Goal: Task Accomplishment & Management: Complete application form

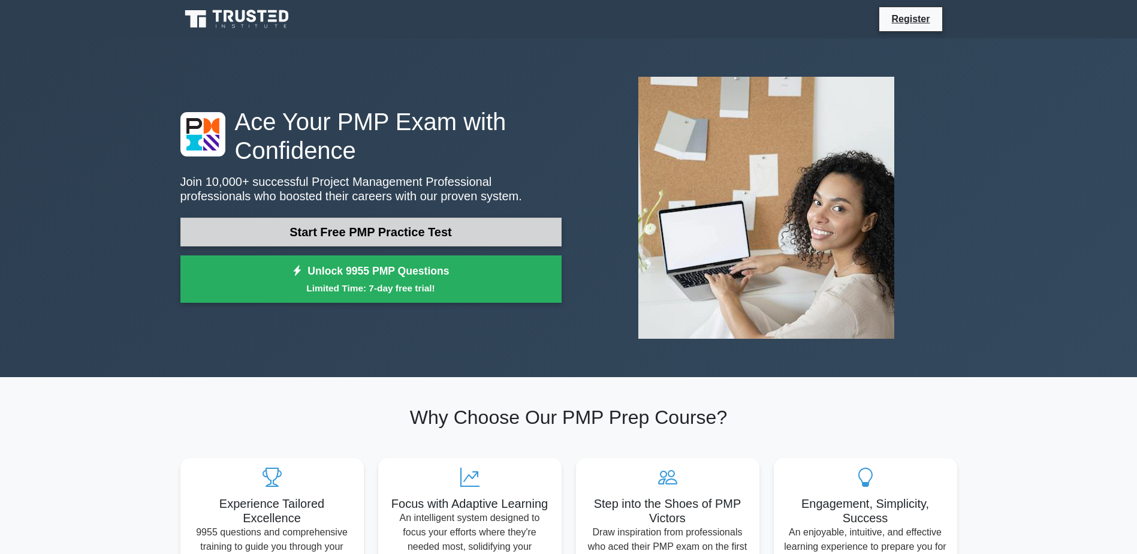
click at [375, 240] on link "Start Free PMP Practice Test" at bounding box center [370, 232] width 381 height 29
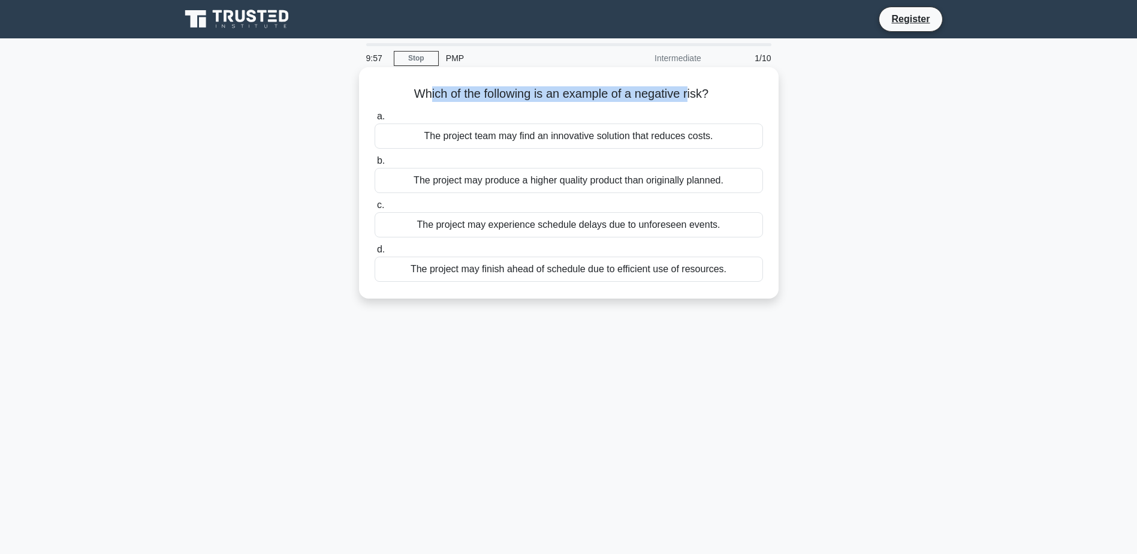
drag, startPoint x: 425, startPoint y: 91, endPoint x: 691, endPoint y: 91, distance: 266.1
click at [691, 91] on h5 "Which of the following is an example of a negative risk? .spinner_0XTQ{transfor…" at bounding box center [568, 94] width 391 height 16
drag, startPoint x: 691, startPoint y: 91, endPoint x: 755, endPoint y: 96, distance: 63.8
click at [755, 96] on h5 "Which of the following is an example of a negative risk? .spinner_0XTQ{transfor…" at bounding box center [568, 94] width 391 height 16
click at [550, 182] on div "The project may produce a higher quality product than originally planned." at bounding box center [569, 180] width 388 height 25
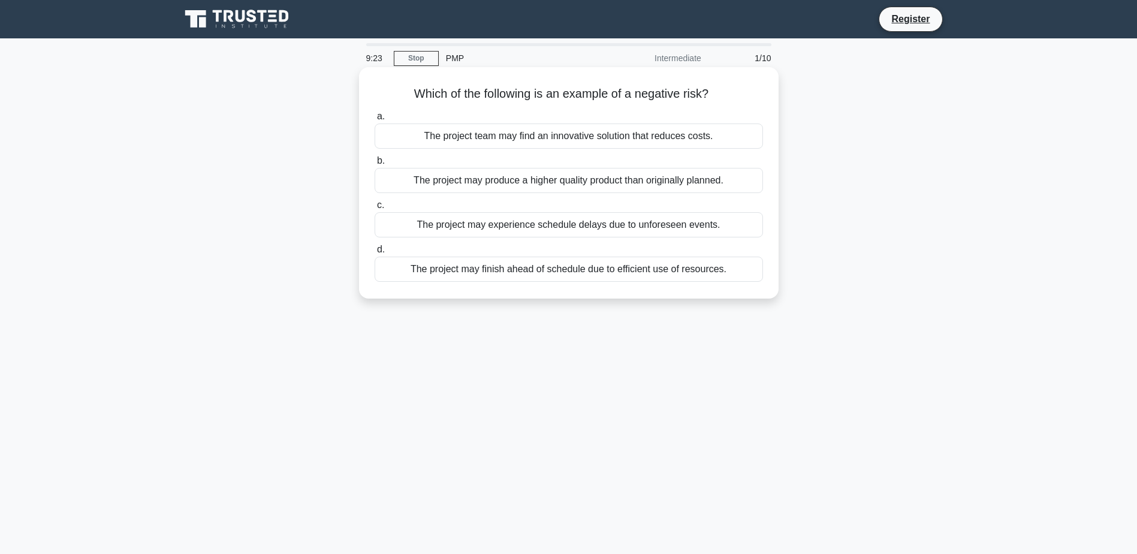
click at [375, 165] on input "b. The project may produce a higher quality product than originally planned." at bounding box center [375, 161] width 0 height 8
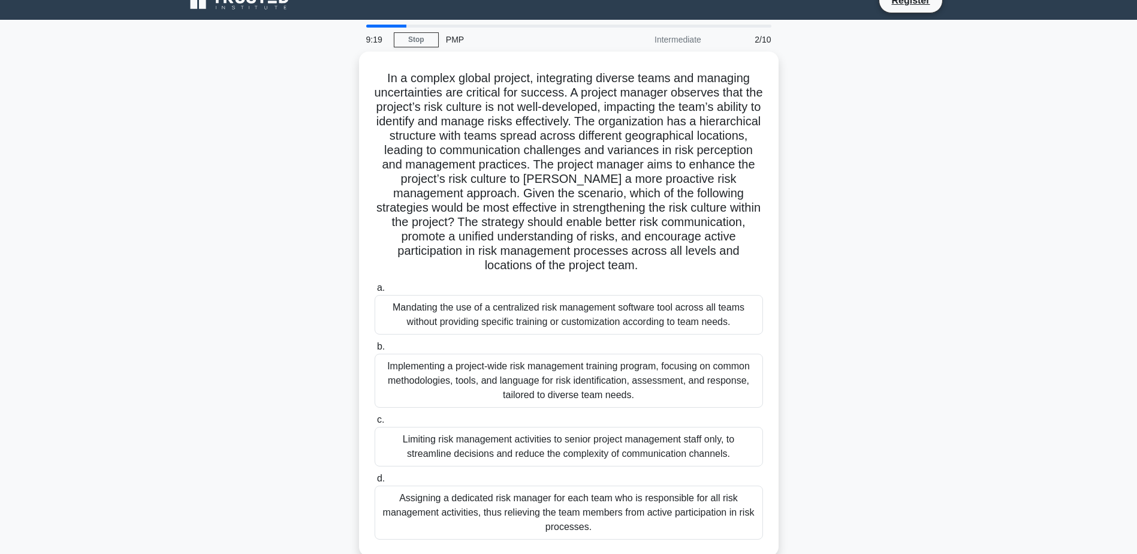
scroll to position [21, 0]
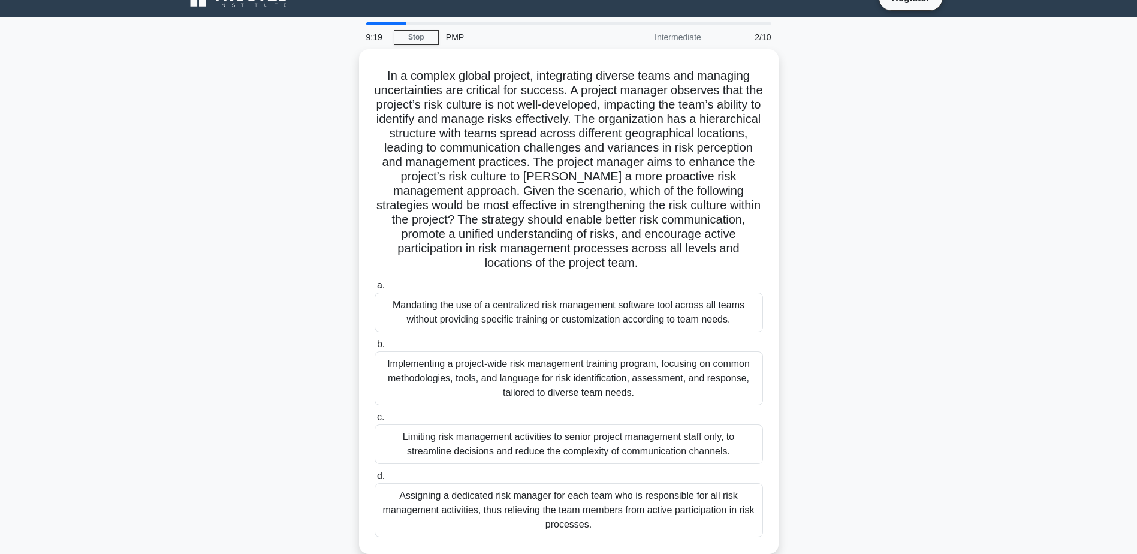
drag, startPoint x: 903, startPoint y: 161, endPoint x: 903, endPoint y: 177, distance: 16.2
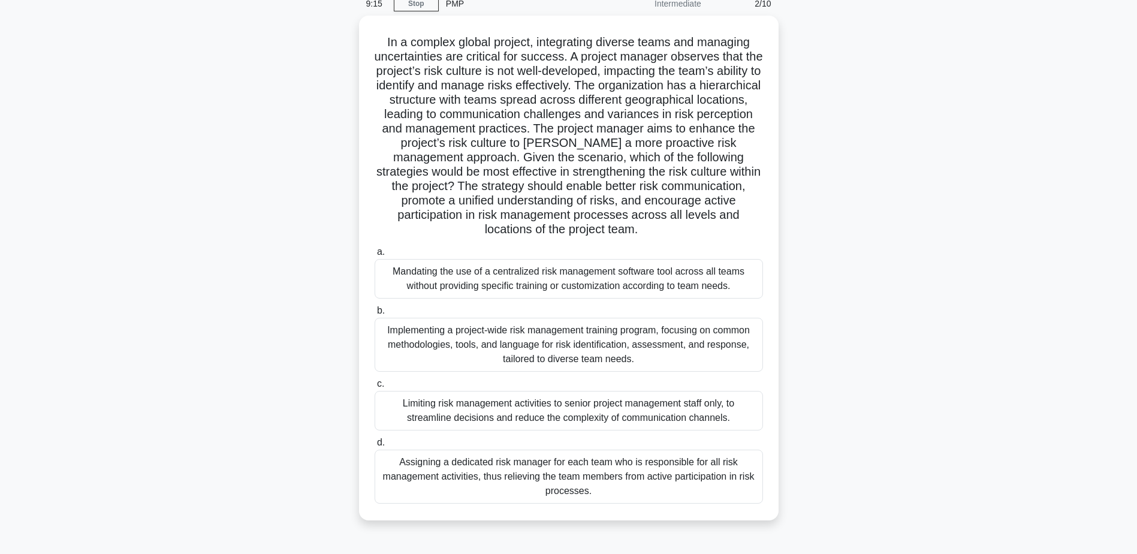
scroll to position [34, 0]
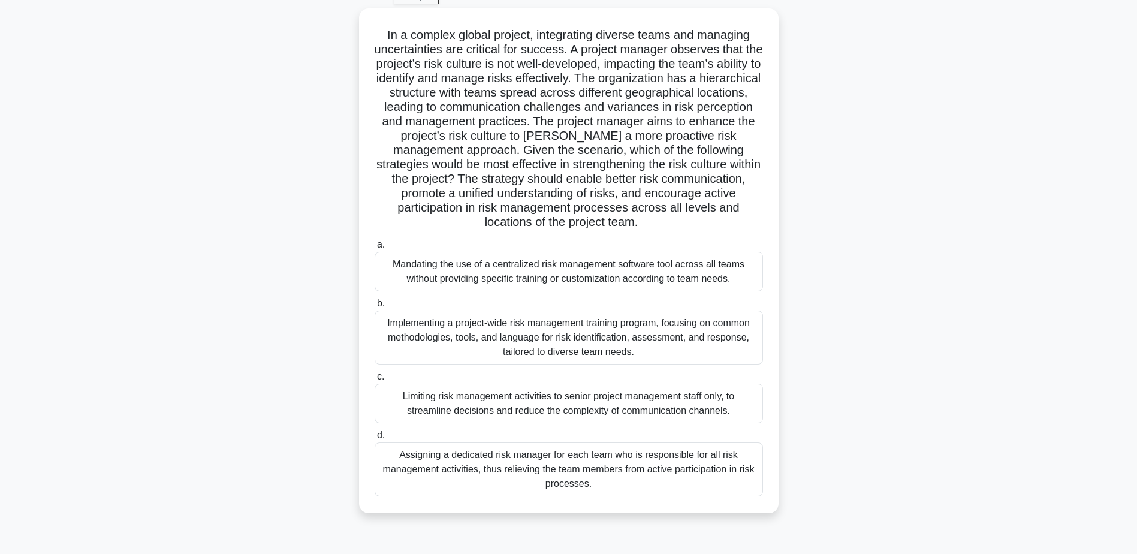
drag, startPoint x: 804, startPoint y: 257, endPoint x: 805, endPoint y: 288, distance: 31.8
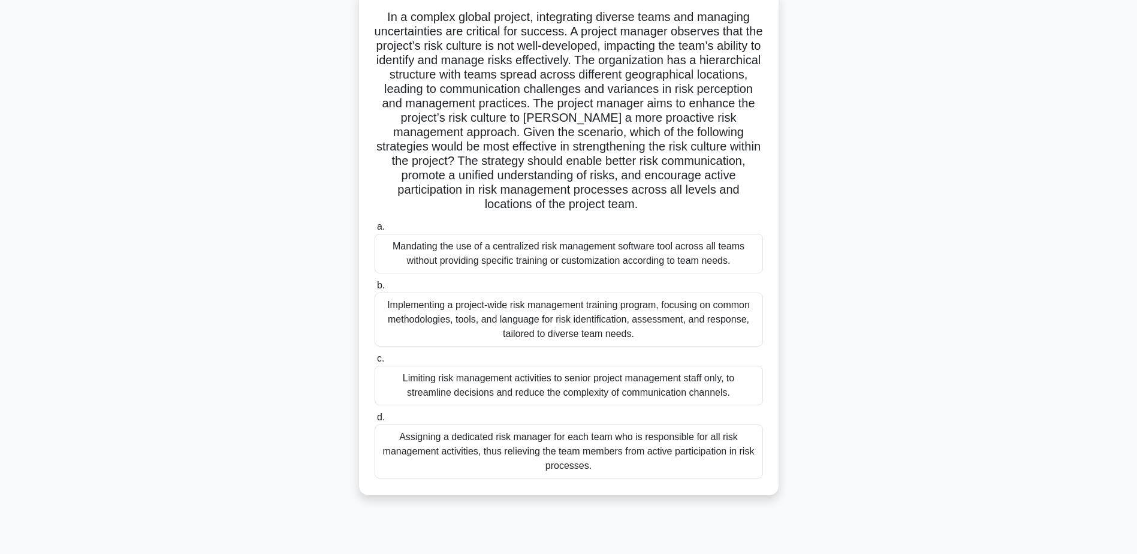
click at [533, 346] on div "Implementing a project-wide risk management training program, focusing on commo…" at bounding box center [569, 319] width 388 height 54
click at [375, 289] on input "b. Implementing a project-wide risk management training program, focusing on co…" at bounding box center [375, 286] width 0 height 8
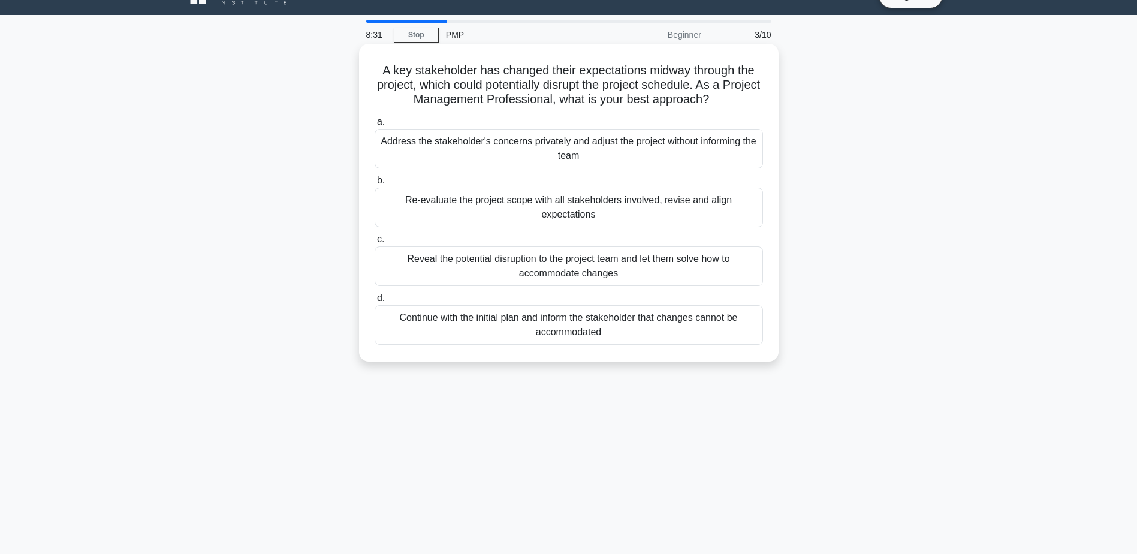
scroll to position [0, 0]
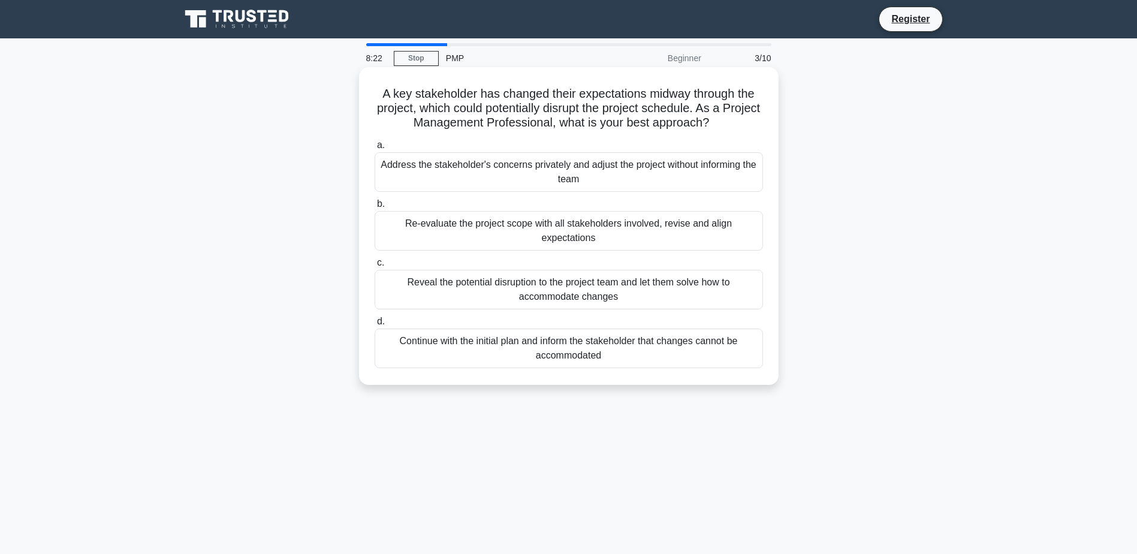
drag, startPoint x: 403, startPoint y: 131, endPoint x: 746, endPoint y: 123, distance: 342.3
click at [746, 123] on h5 "A key stakeholder has changed their expectations midway through the project, wh…" at bounding box center [568, 108] width 391 height 44
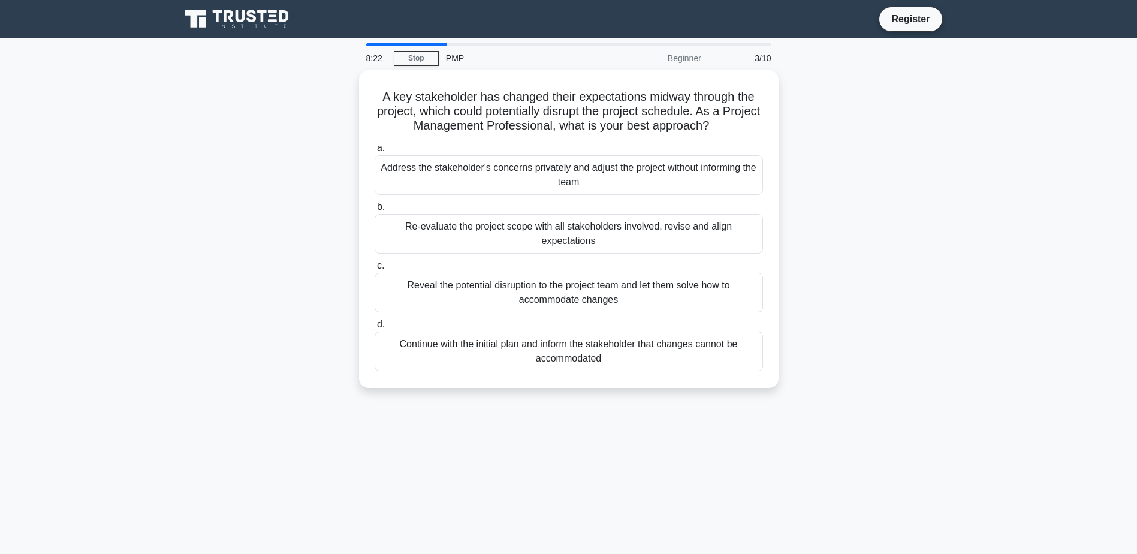
drag, startPoint x: 746, startPoint y: 123, endPoint x: 888, endPoint y: 185, distance: 155.1
click at [904, 186] on div "A key stakeholder has changed their expectations midway through the project, wh…" at bounding box center [568, 236] width 791 height 332
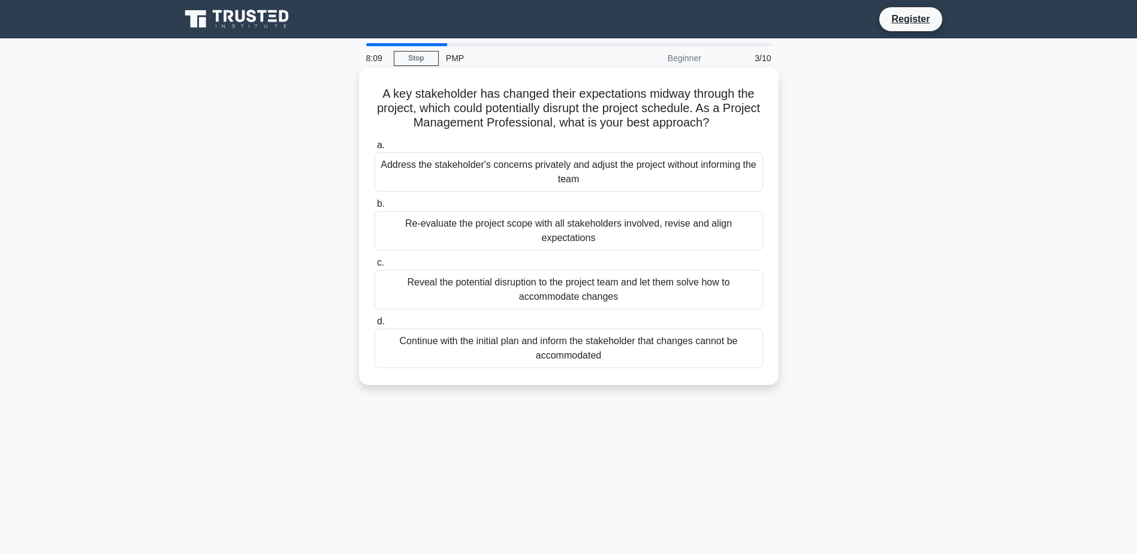
click at [476, 228] on div "Re-evaluate the project scope with all stakeholders involved, revise and align …" at bounding box center [569, 231] width 388 height 40
click at [375, 208] on input "b. Re-evaluate the project scope with all stakeholders involved, revise and ali…" at bounding box center [375, 204] width 0 height 8
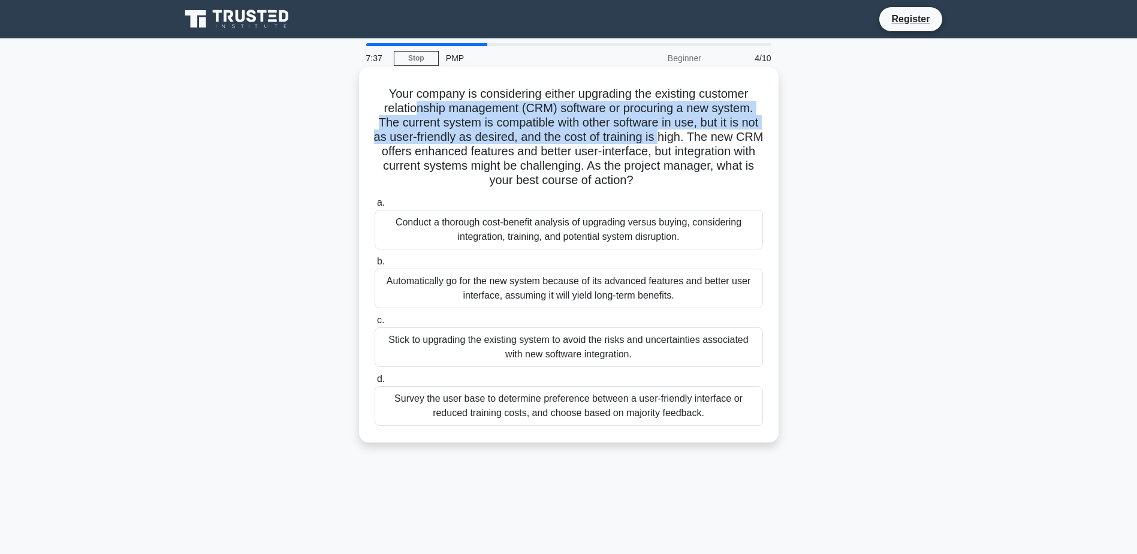
drag, startPoint x: 434, startPoint y: 111, endPoint x: 687, endPoint y: 144, distance: 255.1
click at [687, 144] on h5 "Your company is considering either upgrading the existing customer relationship…" at bounding box center [568, 137] width 391 height 102
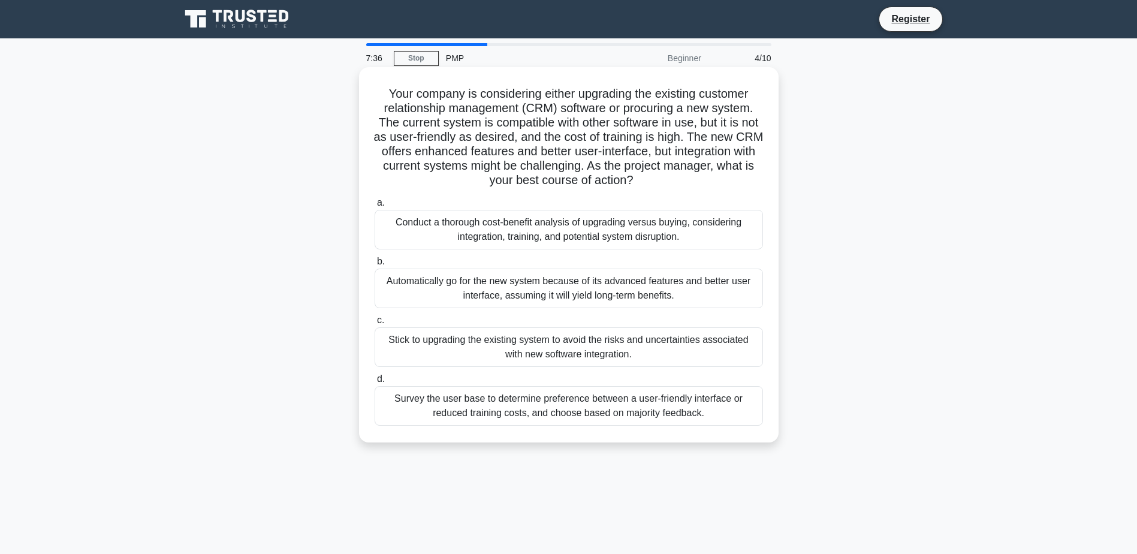
drag, startPoint x: 687, startPoint y: 144, endPoint x: 690, endPoint y: 165, distance: 21.2
click at [690, 165] on h5 "Your company is considering either upgrading the existing customer relationship…" at bounding box center [568, 137] width 391 height 102
drag, startPoint x: 442, startPoint y: 150, endPoint x: 581, endPoint y: 153, distance: 139.1
click at [581, 153] on h5 "Your company is considering either upgrading the existing customer relationship…" at bounding box center [568, 137] width 391 height 102
drag, startPoint x: 581, startPoint y: 153, endPoint x: 575, endPoint y: 173, distance: 20.8
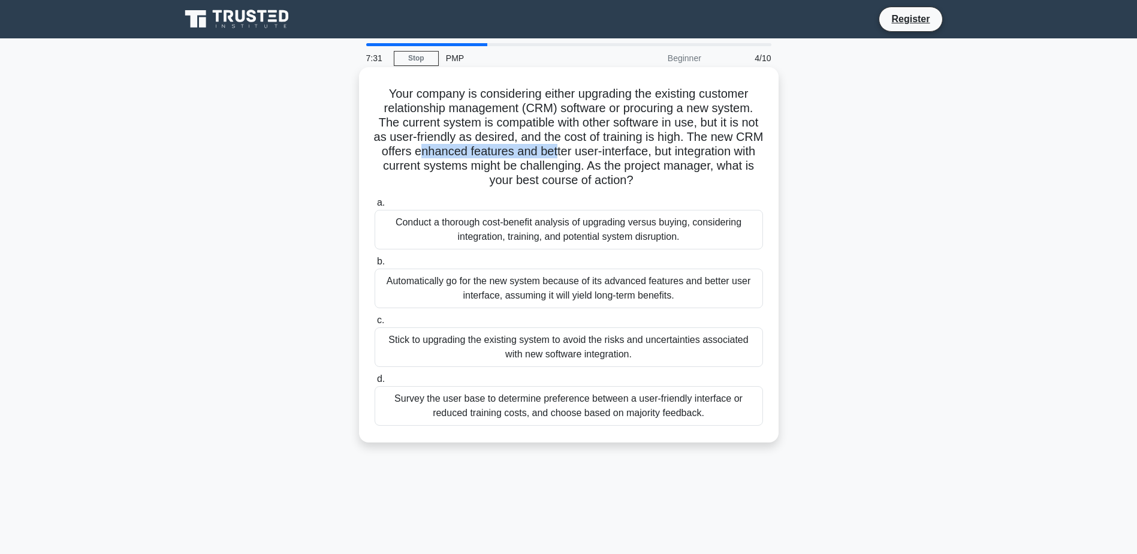
click at [575, 173] on h5 "Your company is considering either upgrading the existing customer relationship…" at bounding box center [568, 137] width 391 height 102
drag, startPoint x: 575, startPoint y: 173, endPoint x: 684, endPoint y: 191, distance: 110.6
click at [694, 189] on div "Your company is considering either upgrading the existing customer relationship…" at bounding box center [569, 255] width 410 height 366
click at [584, 412] on div "Survey the user base to determine preference between a user-friendly interface …" at bounding box center [569, 406] width 388 height 40
click at [375, 383] on input "d. Survey the user base to determine preference between a user-friendly interfa…" at bounding box center [375, 379] width 0 height 8
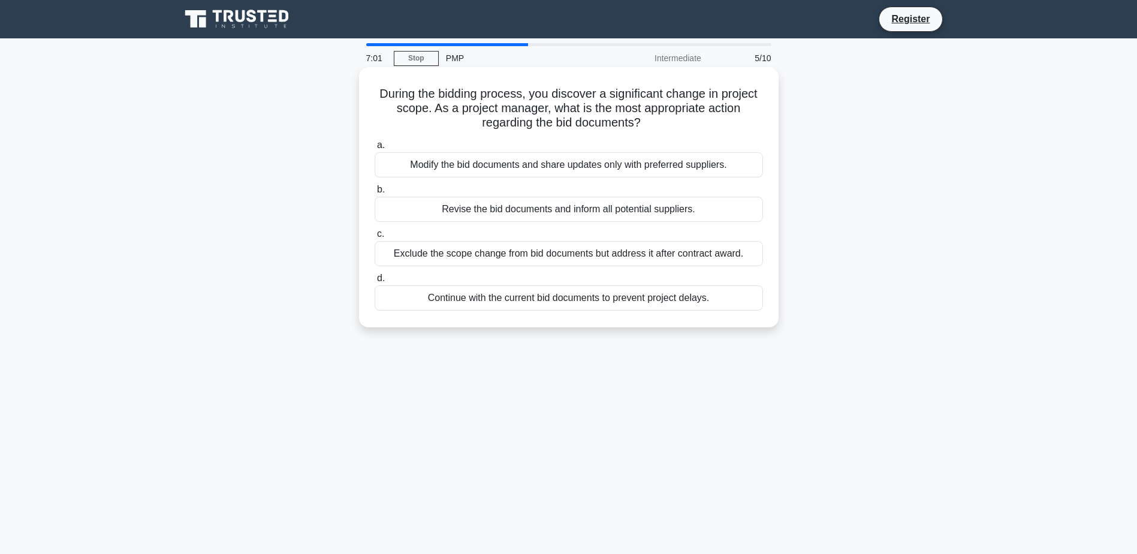
click at [588, 212] on div "Revise the bid documents and inform all potential suppliers." at bounding box center [569, 209] width 388 height 25
click at [375, 194] on input "b. Revise the bid documents and inform all potential suppliers." at bounding box center [375, 190] width 0 height 8
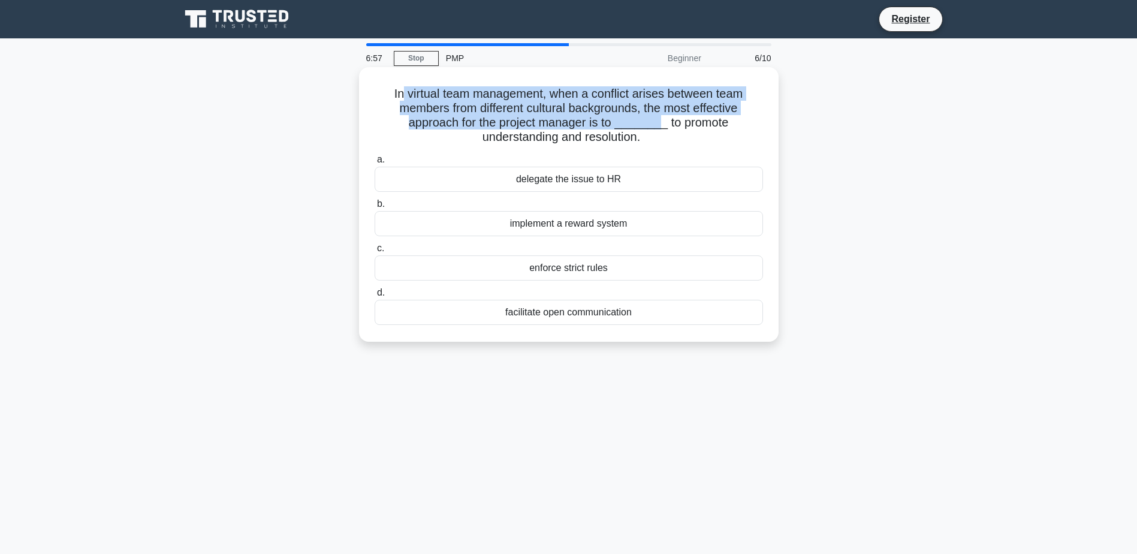
drag, startPoint x: 400, startPoint y: 97, endPoint x: 657, endPoint y: 129, distance: 259.7
click at [657, 129] on h5 "In virtual team management, when a conflict arises between team members from di…" at bounding box center [568, 115] width 391 height 59
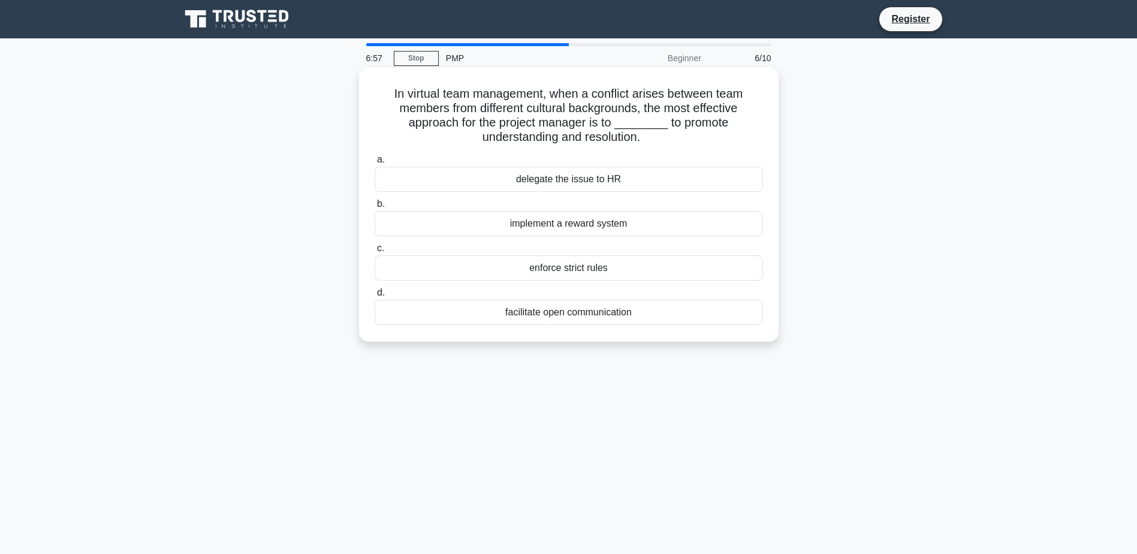
drag, startPoint x: 657, startPoint y: 129, endPoint x: 650, endPoint y: 144, distance: 16.6
click at [650, 141] on icon at bounding box center [646, 134] width 14 height 11
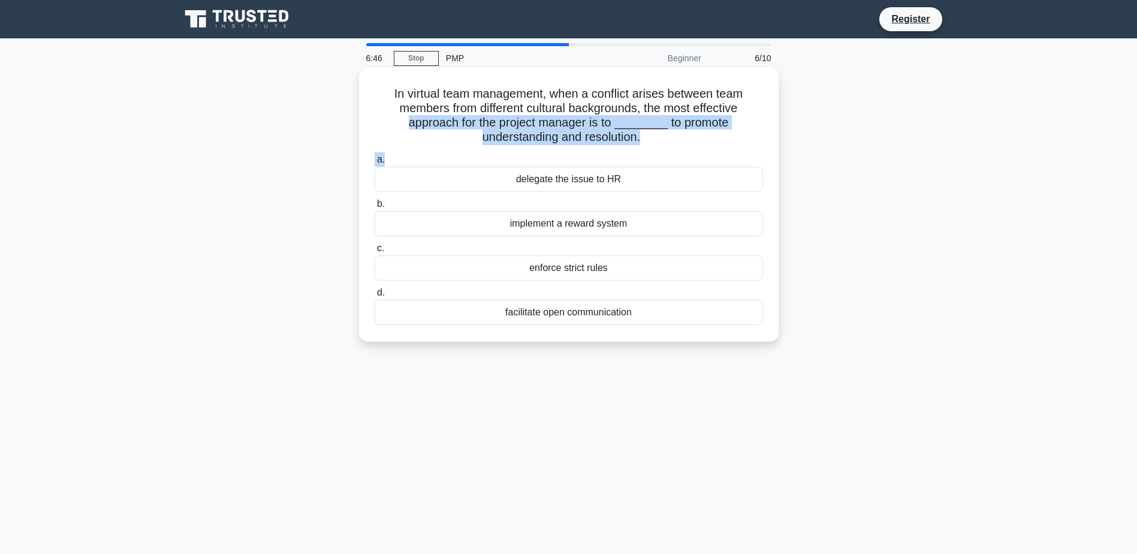
drag, startPoint x: 406, startPoint y: 119, endPoint x: 648, endPoint y: 154, distance: 244.7
click at [648, 154] on div "In virtual team management, when a conflict arises between team members from di…" at bounding box center [569, 204] width 410 height 265
drag, startPoint x: 648, startPoint y: 154, endPoint x: 750, endPoint y: 143, distance: 103.1
click at [750, 143] on h5 "In virtual team management, when a conflict arises between team members from di…" at bounding box center [568, 115] width 391 height 59
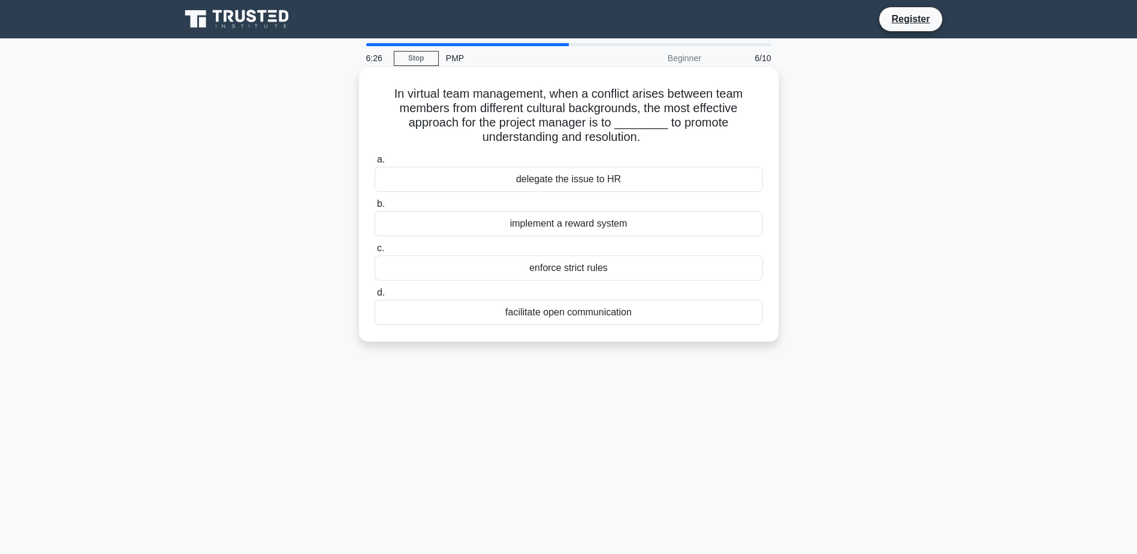
click at [560, 318] on div "facilitate open communication" at bounding box center [569, 312] width 388 height 25
click at [375, 297] on input "d. facilitate open communication" at bounding box center [375, 293] width 0 height 8
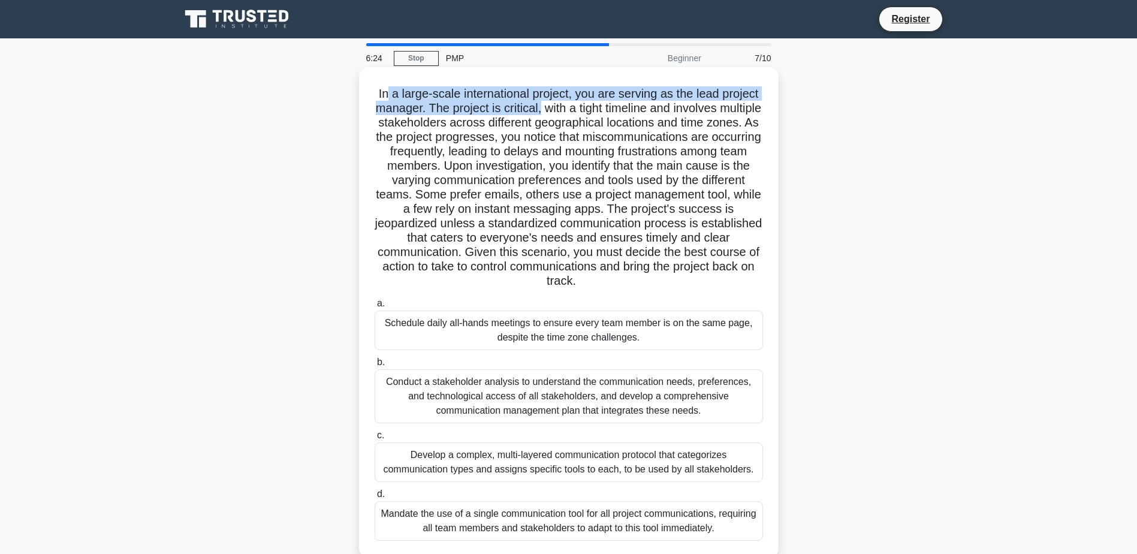
drag, startPoint x: 382, startPoint y: 85, endPoint x: 559, endPoint y: 114, distance: 179.2
click at [559, 114] on h5 "In a large-scale international project, you are serving as the lead project man…" at bounding box center [568, 187] width 391 height 203
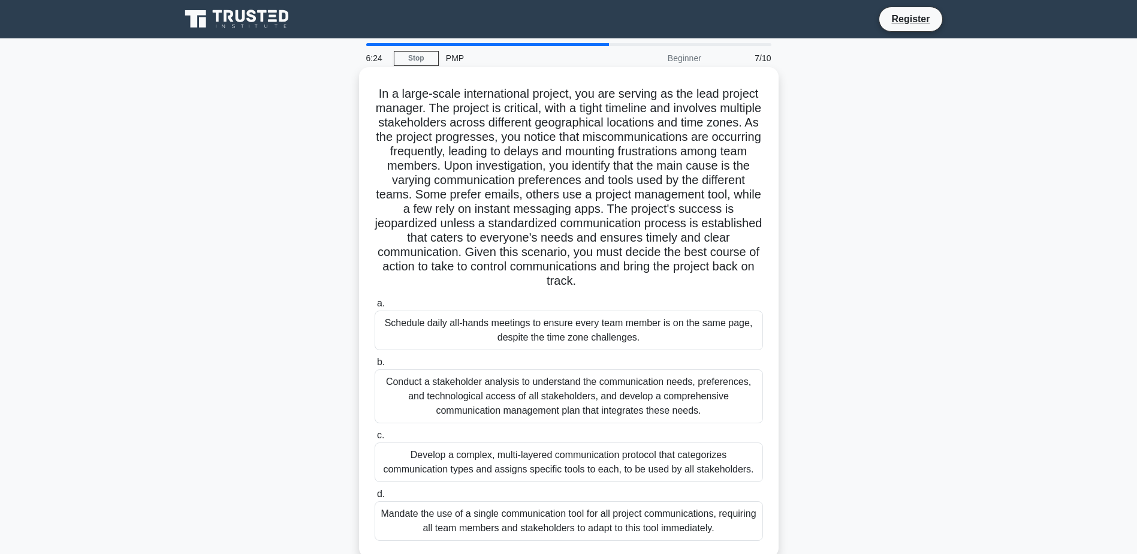
drag, startPoint x: 559, startPoint y: 114, endPoint x: 601, endPoint y: 197, distance: 92.5
click at [601, 198] on h5 "In a large-scale international project, you are serving as the lead project man…" at bounding box center [568, 187] width 391 height 203
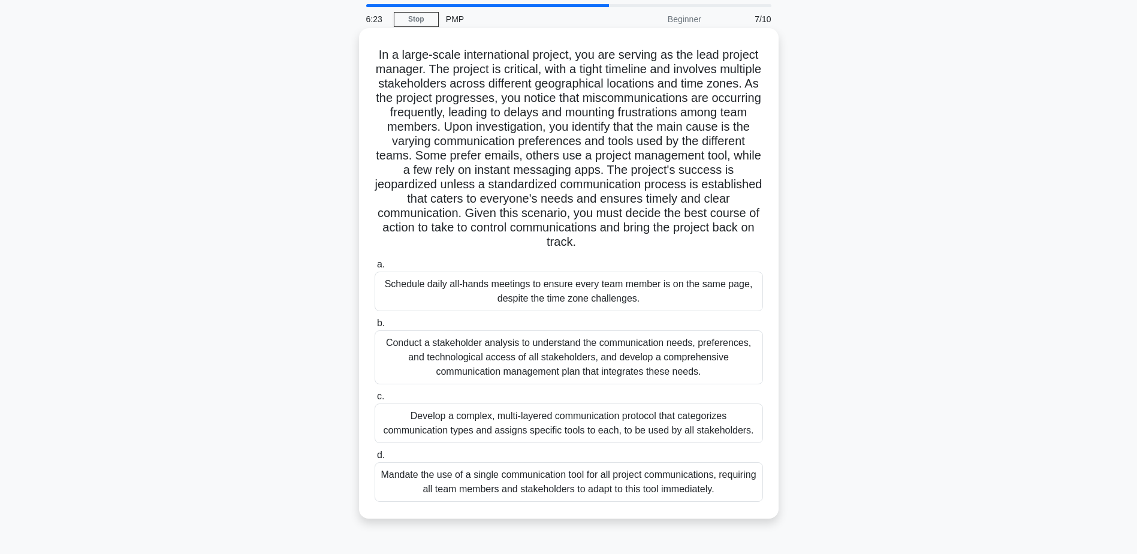
scroll to position [60, 0]
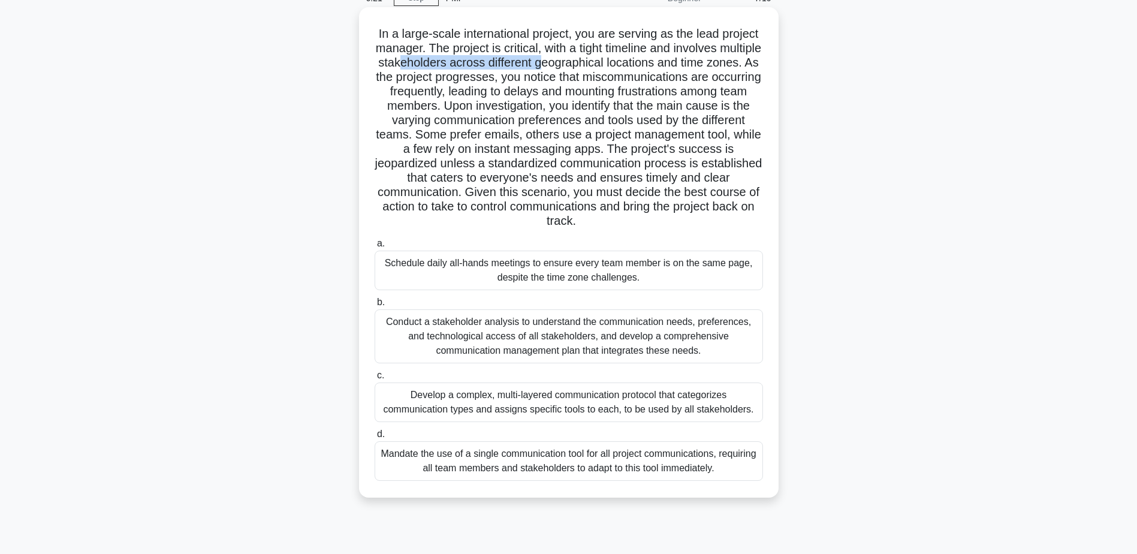
drag, startPoint x: 453, startPoint y: 59, endPoint x: 592, endPoint y: 57, distance: 138.5
click at [592, 57] on h5 "In a large-scale international project, you are serving as the lead project man…" at bounding box center [568, 127] width 391 height 203
drag, startPoint x: 592, startPoint y: 57, endPoint x: 560, endPoint y: 95, distance: 49.0
click at [567, 112] on h5 "In a large-scale international project, you are serving as the lead project man…" at bounding box center [568, 127] width 391 height 203
drag, startPoint x: 571, startPoint y: 56, endPoint x: 657, endPoint y: 60, distance: 86.4
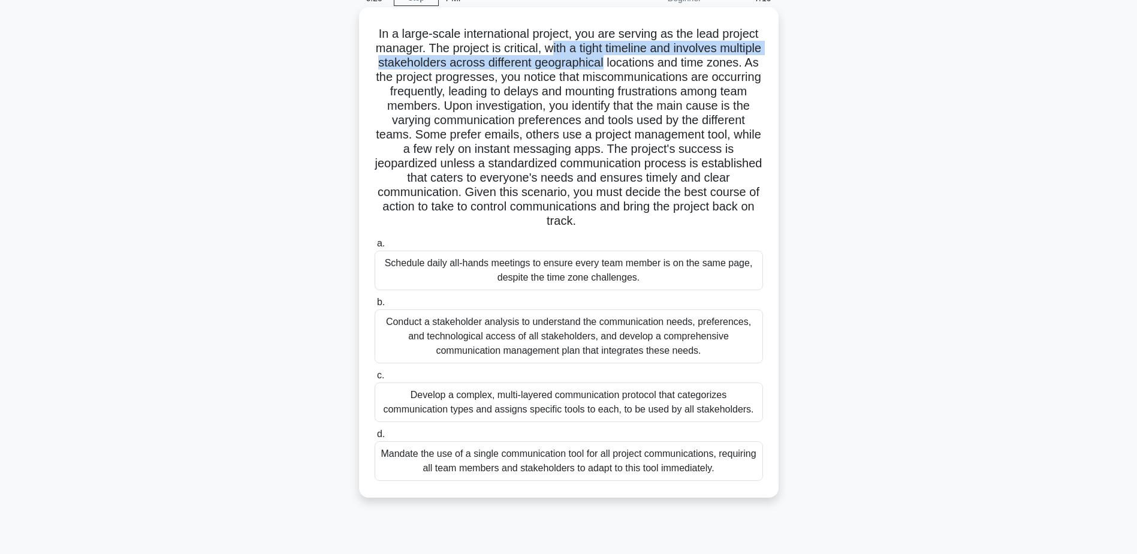
click at [657, 60] on h5 "In a large-scale international project, you are serving as the lead project man…" at bounding box center [568, 127] width 391 height 203
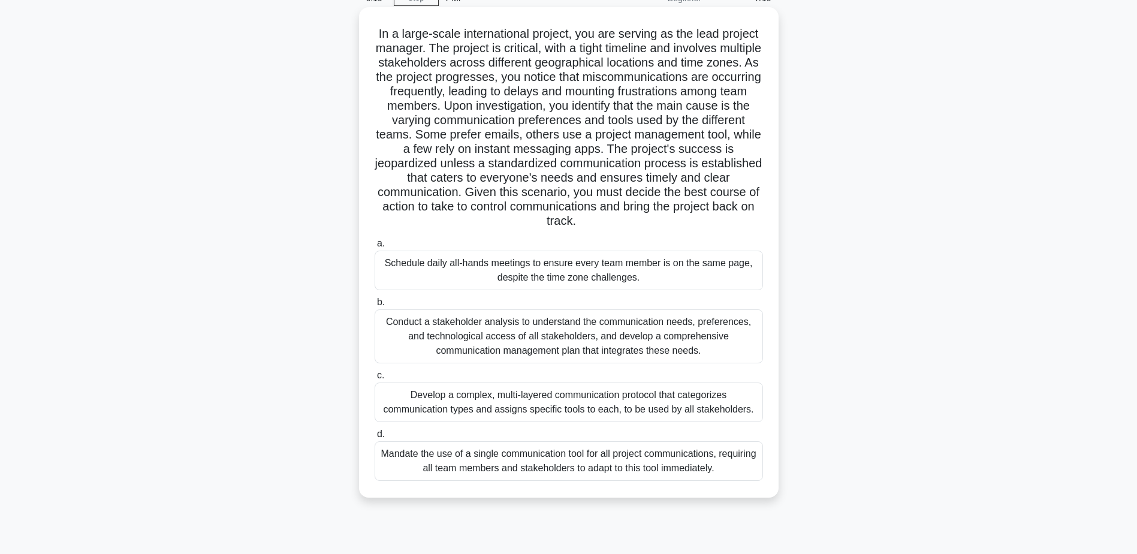
drag, startPoint x: 657, startPoint y: 60, endPoint x: 607, endPoint y: 107, distance: 69.1
click at [607, 107] on h5 "In a large-scale international project, you are serving as the lead project man…" at bounding box center [568, 127] width 391 height 203
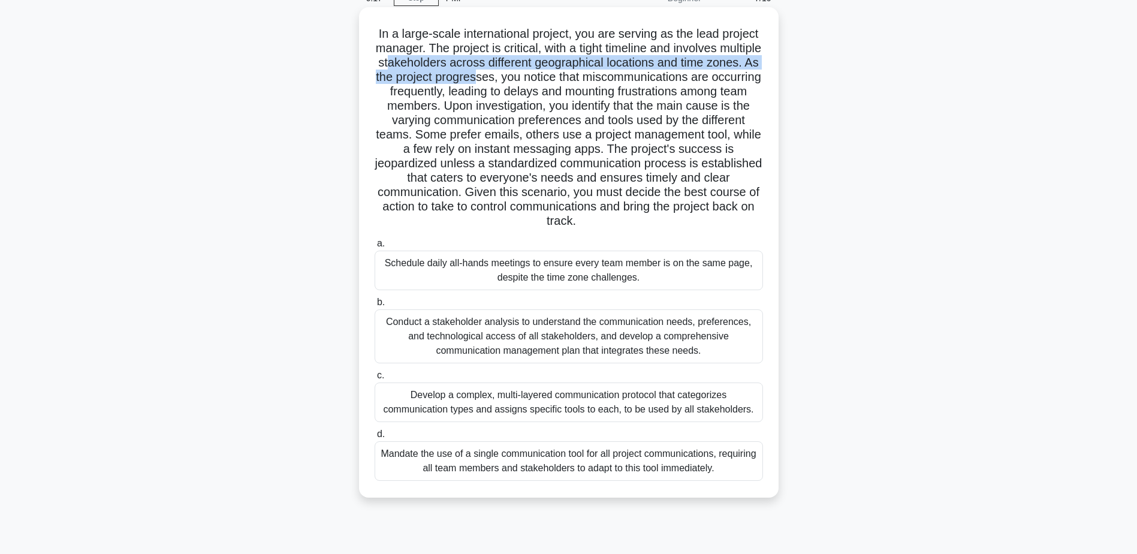
drag, startPoint x: 438, startPoint y: 62, endPoint x: 539, endPoint y: 77, distance: 101.7
click at [539, 77] on h5 "In a large-scale international project, you are serving as the lead project man…" at bounding box center [568, 127] width 391 height 203
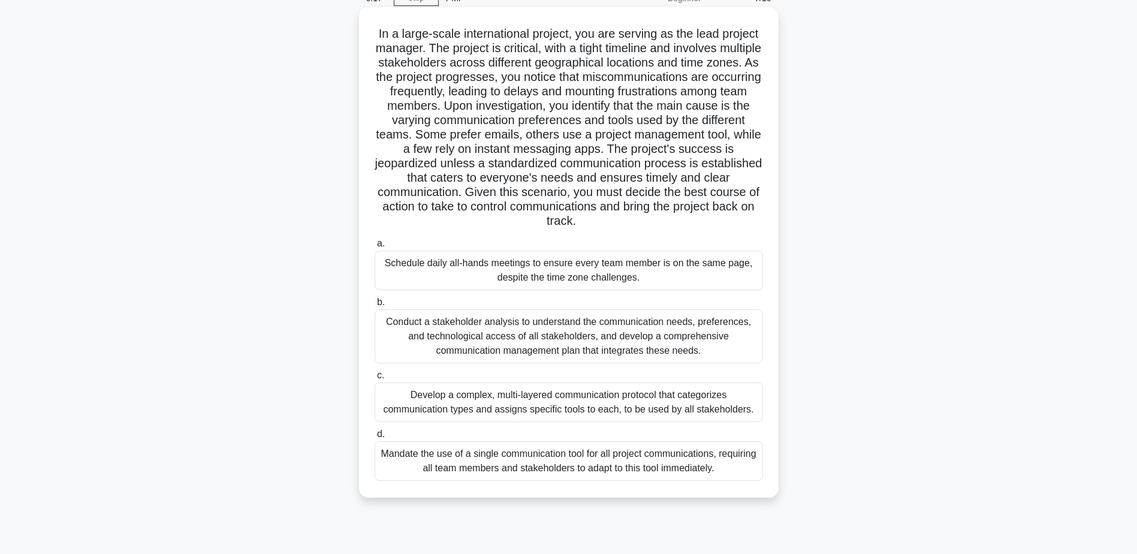
drag, startPoint x: 539, startPoint y: 77, endPoint x: 532, endPoint y: 101, distance: 25.0
click at [577, 138] on h5 "In a large-scale international project, you are serving as the lead project man…" at bounding box center [568, 127] width 391 height 203
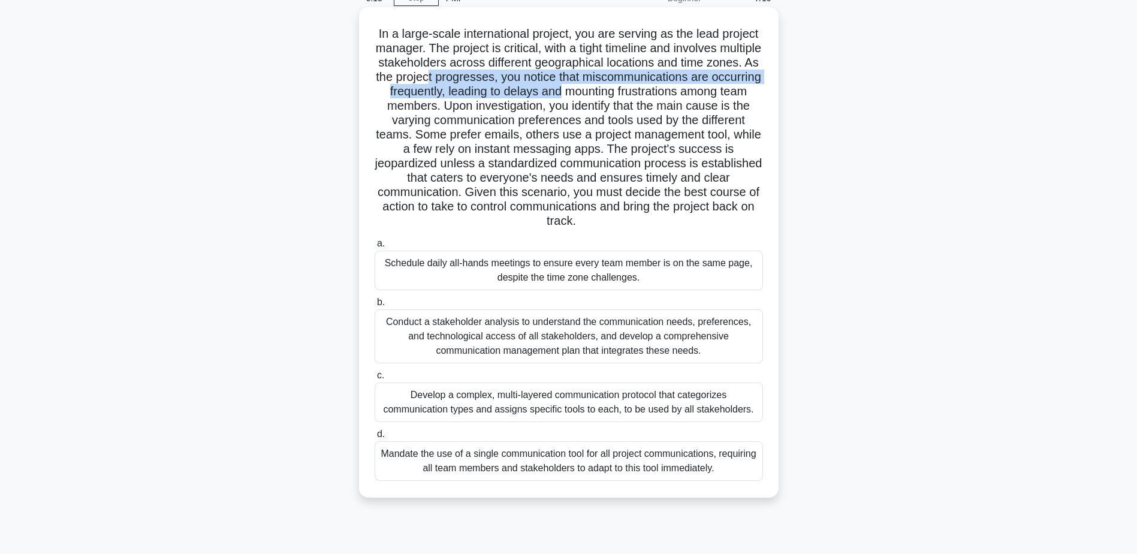
drag, startPoint x: 502, startPoint y: 80, endPoint x: 631, endPoint y: 88, distance: 129.7
click at [631, 88] on h5 "In a large-scale international project, you are serving as the lead project man…" at bounding box center [568, 127] width 391 height 203
drag, startPoint x: 631, startPoint y: 88, endPoint x: 579, endPoint y: 93, distance: 52.4
click at [579, 93] on h5 "In a large-scale international project, you are serving as the lead project man…" at bounding box center [568, 127] width 391 height 203
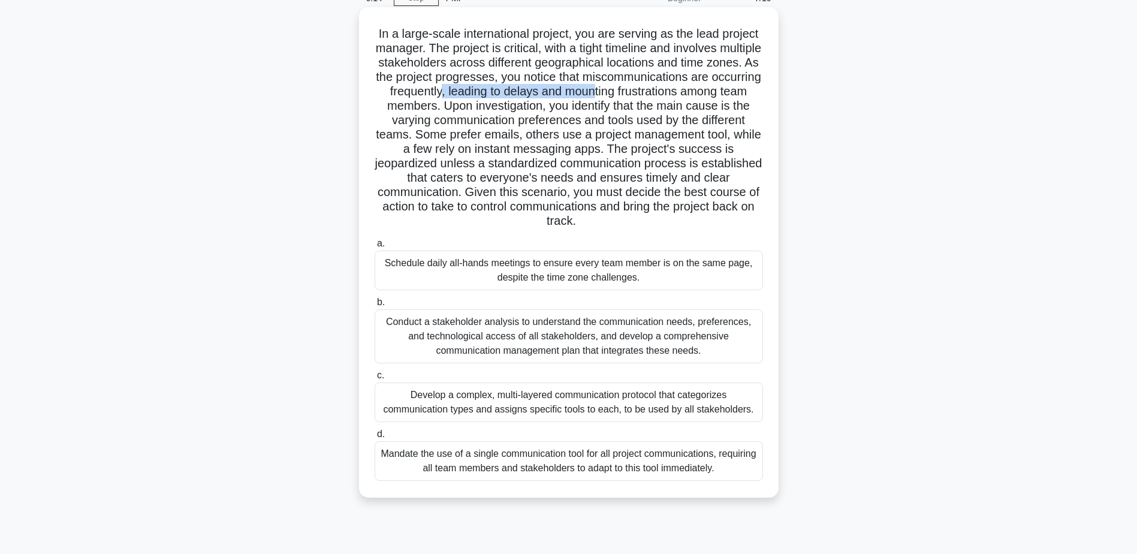
drag, startPoint x: 512, startPoint y: 88, endPoint x: 666, endPoint y: 90, distance: 154.0
click at [666, 90] on h5 "In a large-scale international project, you are serving as the lead project man…" at bounding box center [568, 127] width 391 height 203
drag, startPoint x: 666, startPoint y: 90, endPoint x: 636, endPoint y: 117, distance: 39.9
click at [632, 121] on h5 "In a large-scale international project, you are serving as the lead project man…" at bounding box center [568, 127] width 391 height 203
drag, startPoint x: 544, startPoint y: 134, endPoint x: 598, endPoint y: 132, distance: 54.0
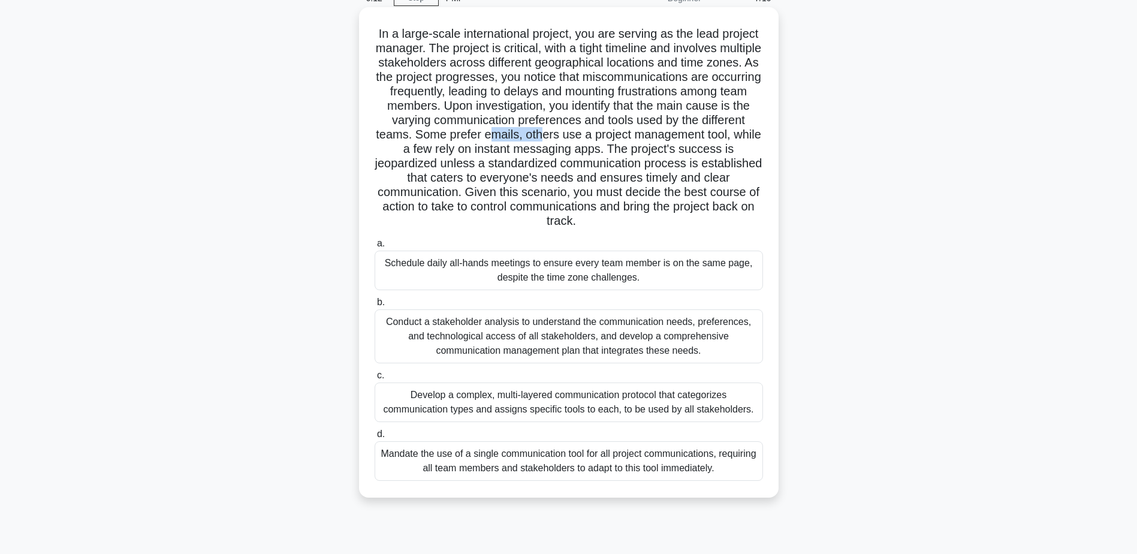
click at [598, 132] on h5 "In a large-scale international project, you are serving as the lead project man…" at bounding box center [568, 127] width 391 height 203
drag, startPoint x: 598, startPoint y: 132, endPoint x: 689, endPoint y: 139, distance: 91.3
click at [689, 148] on h5 "In a large-scale international project, you are serving as the lead project man…" at bounding box center [568, 127] width 391 height 203
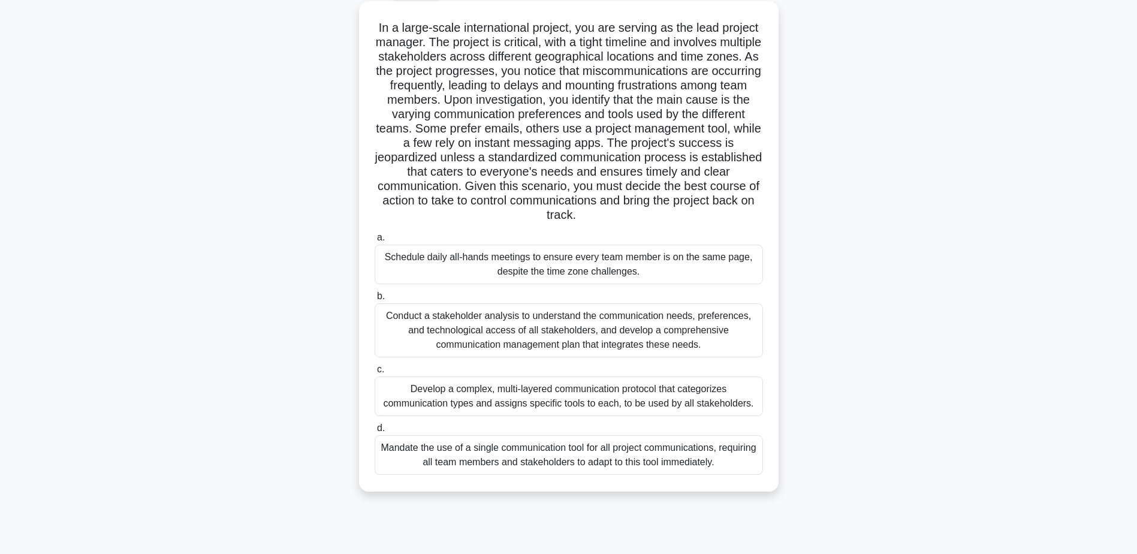
scroll to position [69, 0]
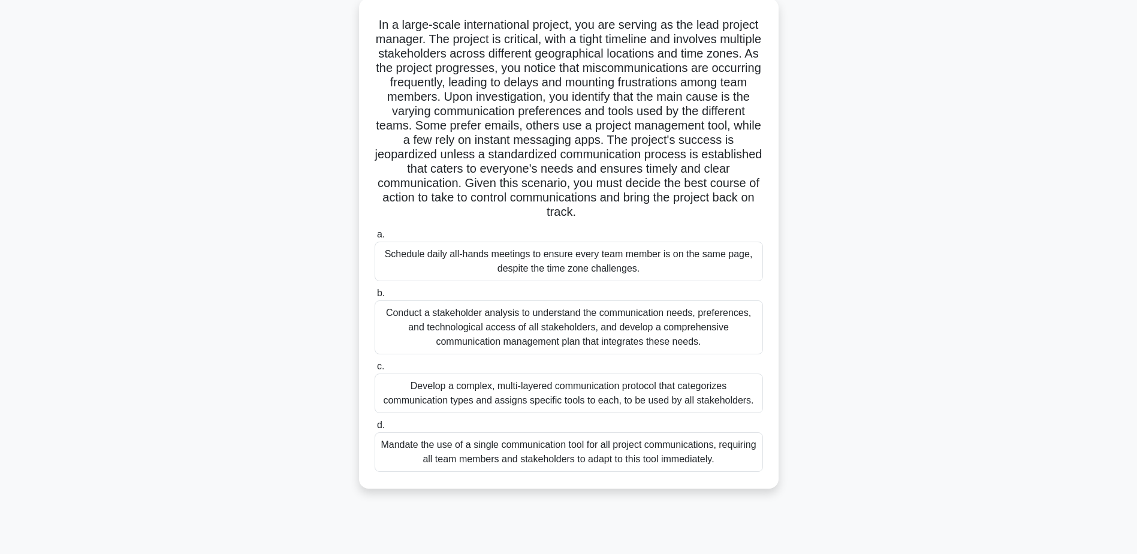
drag, startPoint x: 529, startPoint y: 77, endPoint x: 531, endPoint y: 91, distance: 13.4
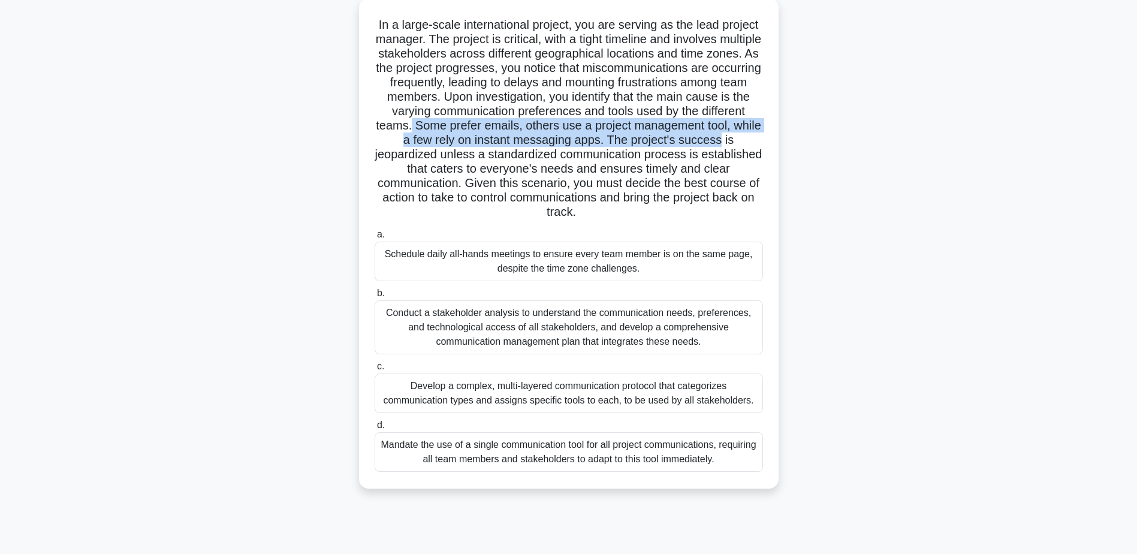
drag, startPoint x: 461, startPoint y: 122, endPoint x: 763, endPoint y: 148, distance: 302.6
click at [763, 148] on h5 "In a large-scale international project, you are serving as the lead project man…" at bounding box center [568, 118] width 391 height 203
click at [625, 158] on h5 "In a large-scale international project, you are serving as the lead project man…" at bounding box center [568, 118] width 391 height 203
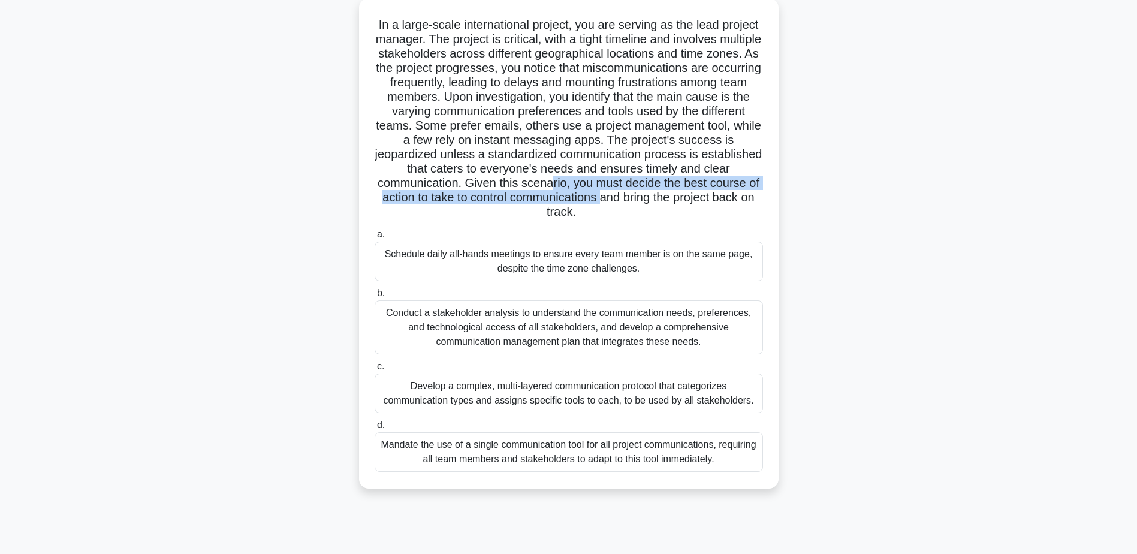
drag, startPoint x: 633, startPoint y: 191, endPoint x: 671, endPoint y: 197, distance: 38.2
click at [671, 197] on h5 "In a large-scale international project, you are serving as the lead project man…" at bounding box center [568, 118] width 391 height 203
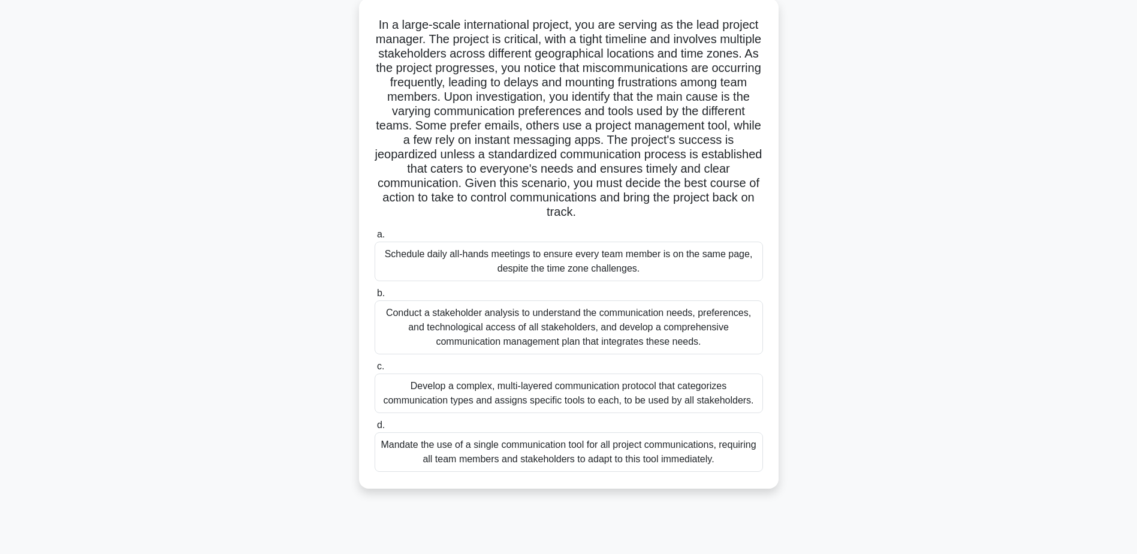
drag, startPoint x: 671, startPoint y: 197, endPoint x: 656, endPoint y: 213, distance: 21.6
click at [656, 213] on h5 "In a large-scale international project, you are serving as the lead project man…" at bounding box center [568, 118] width 391 height 203
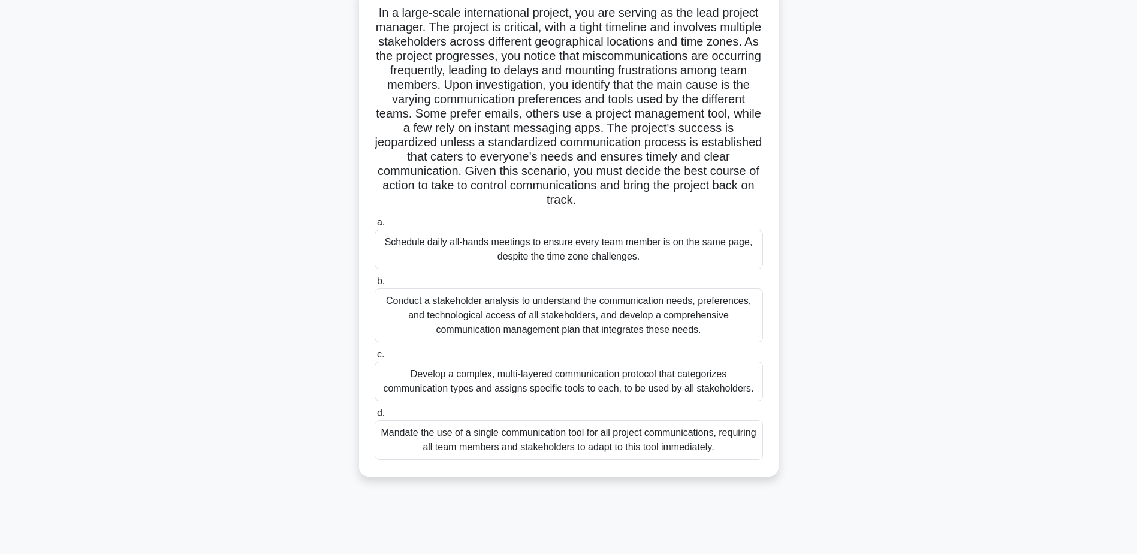
drag, startPoint x: 591, startPoint y: 83, endPoint x: 591, endPoint y: 93, distance: 10.2
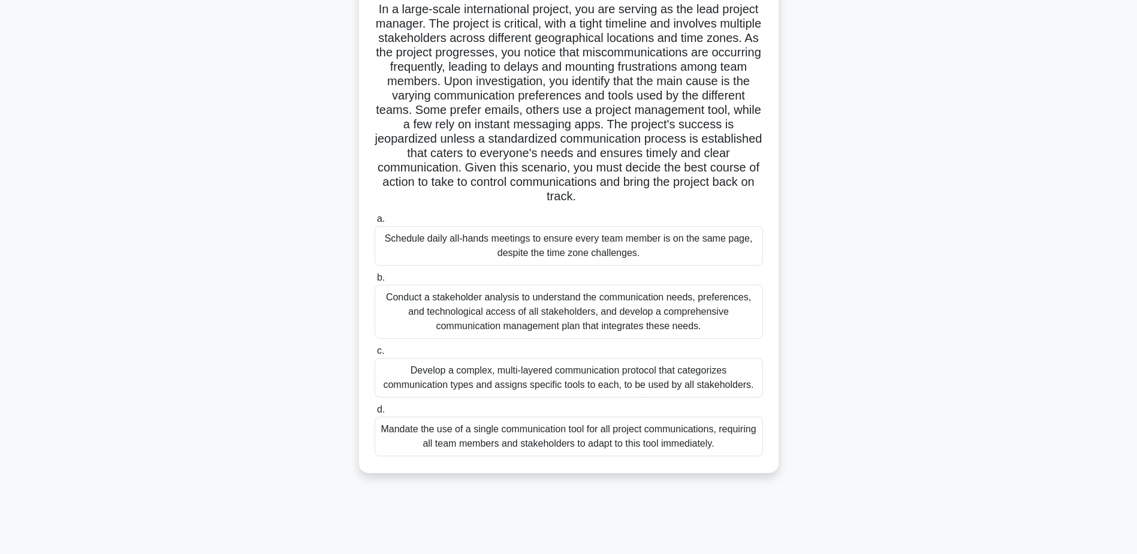
drag, startPoint x: 557, startPoint y: 158, endPoint x: 557, endPoint y: 177, distance: 18.6
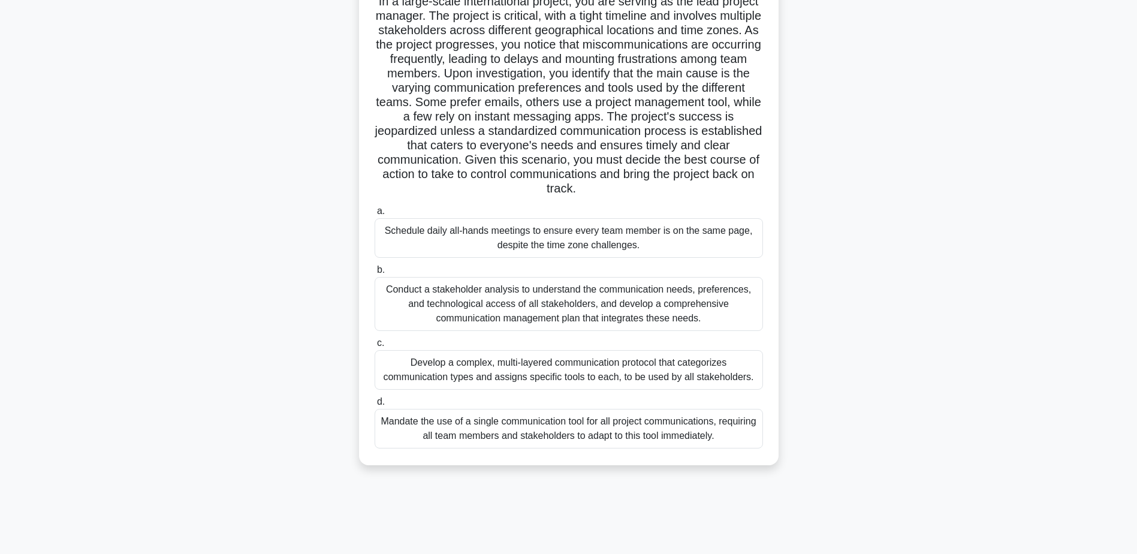
click at [568, 309] on div "Conduct a stakeholder analysis to understand the communication needs, preferenc…" at bounding box center [569, 304] width 388 height 54
click at [375, 274] on input "b. Conduct a stakeholder analysis to understand the communication needs, prefer…" at bounding box center [375, 270] width 0 height 8
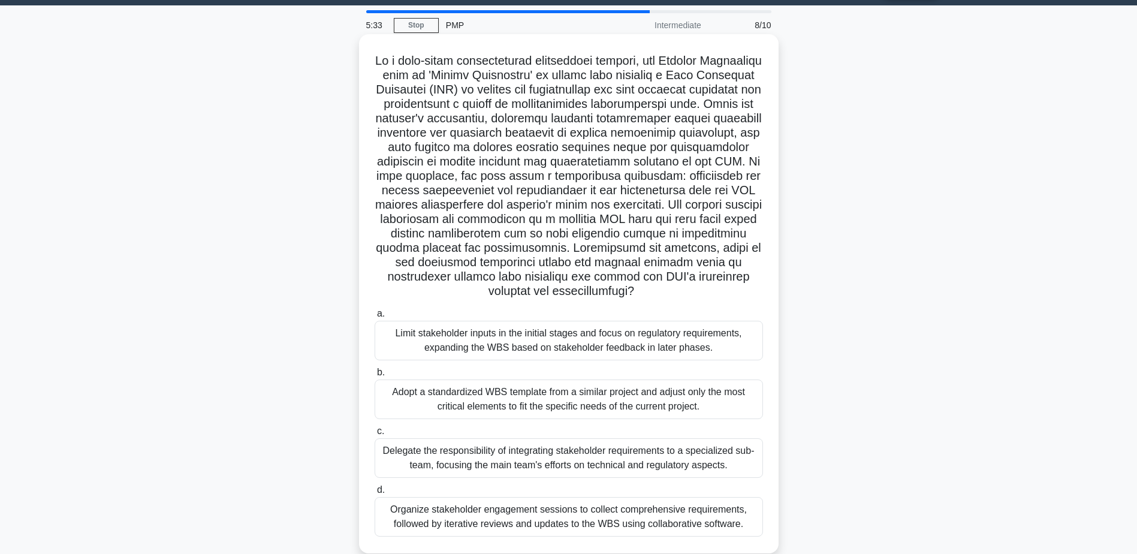
scroll to position [35, 0]
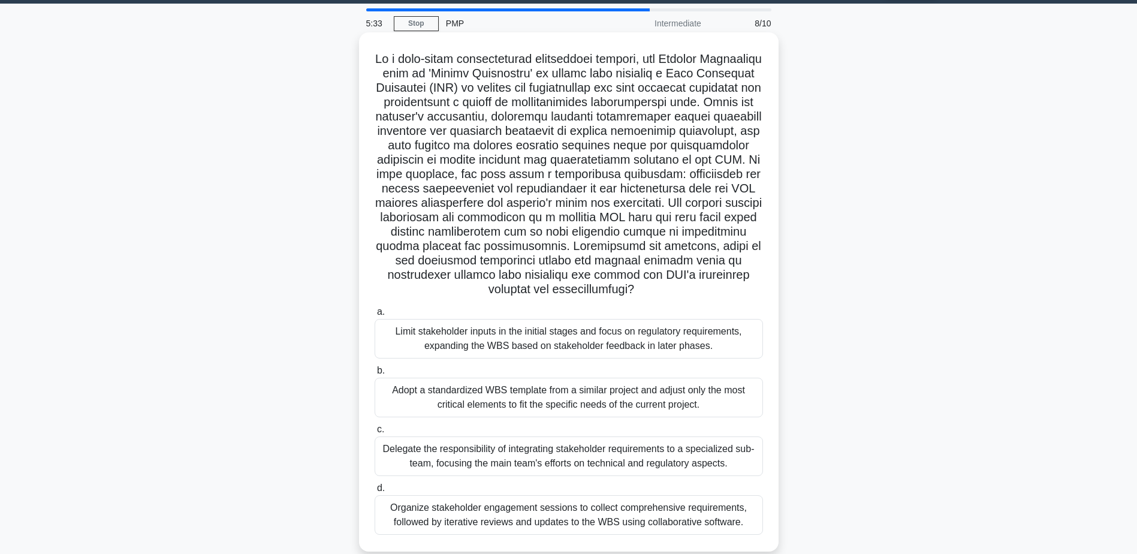
drag, startPoint x: 580, startPoint y: 125, endPoint x: 581, endPoint y: 141, distance: 16.2
drag, startPoint x: 487, startPoint y: 231, endPoint x: 610, endPoint y: 233, distance: 123.5
click at [610, 233] on h5 ".spinner_0XTQ{transform-origin:center;animation:spinner_y6GP .75s linear infini…" at bounding box center [568, 175] width 391 height 246
click at [458, 142] on h5 ".spinner_0XTQ{transform-origin:center;animation:spinner_y6GP .75s linear infini…" at bounding box center [568, 175] width 391 height 246
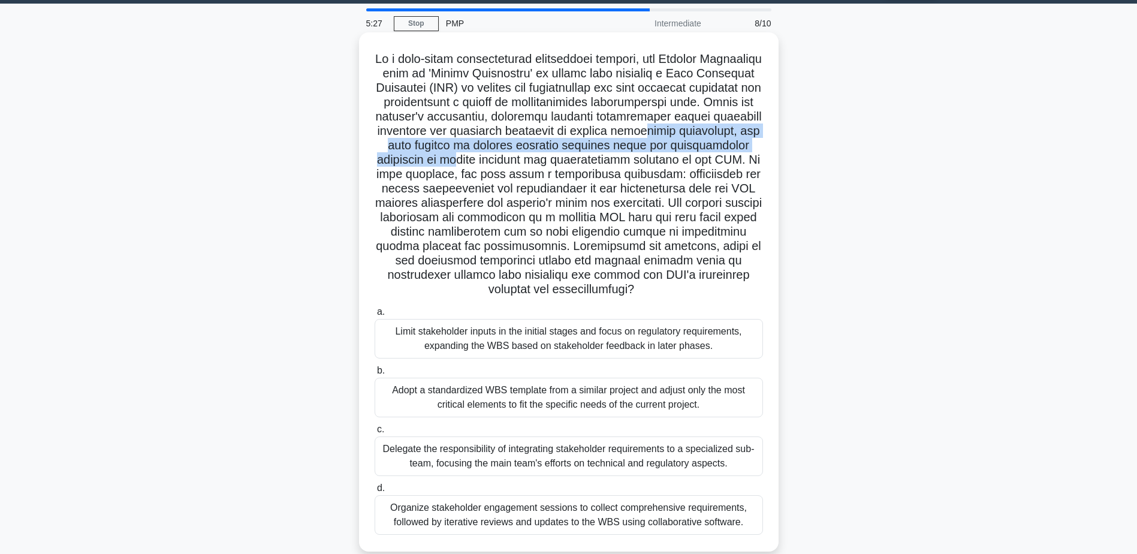
drag, startPoint x: 453, startPoint y: 148, endPoint x: 654, endPoint y: 163, distance: 201.3
click at [654, 163] on h5 ".spinner_0XTQ{transform-origin:center;animation:spinner_y6GP .75s linear infini…" at bounding box center [568, 175] width 391 height 246
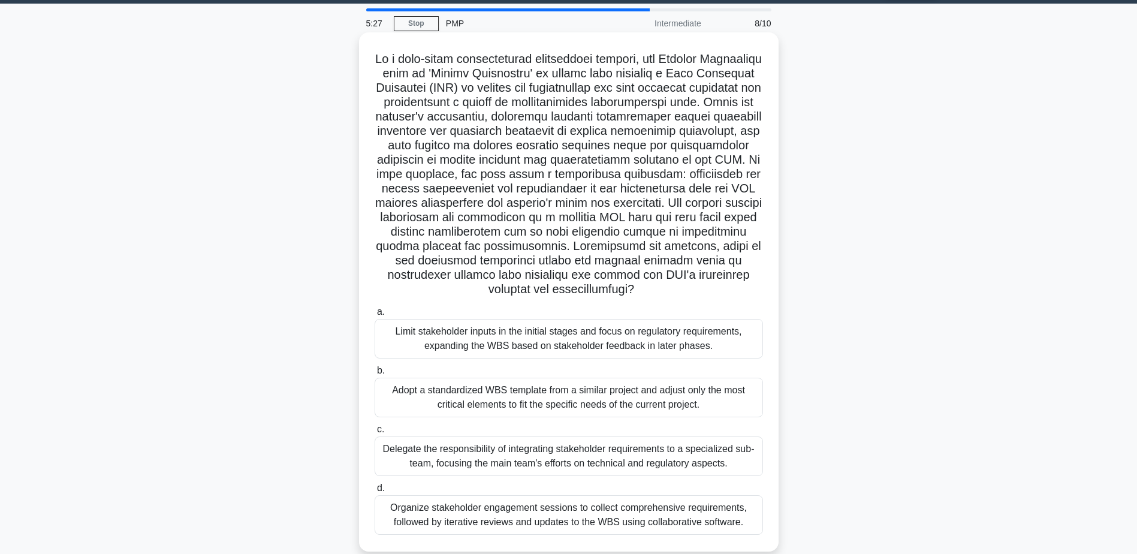
drag, startPoint x: 654, startPoint y: 163, endPoint x: 583, endPoint y: 188, distance: 75.1
click at [589, 198] on h5 ".spinner_0XTQ{transform-origin:center;animation:spinner_y6GP .75s linear infini…" at bounding box center [568, 175] width 391 height 246
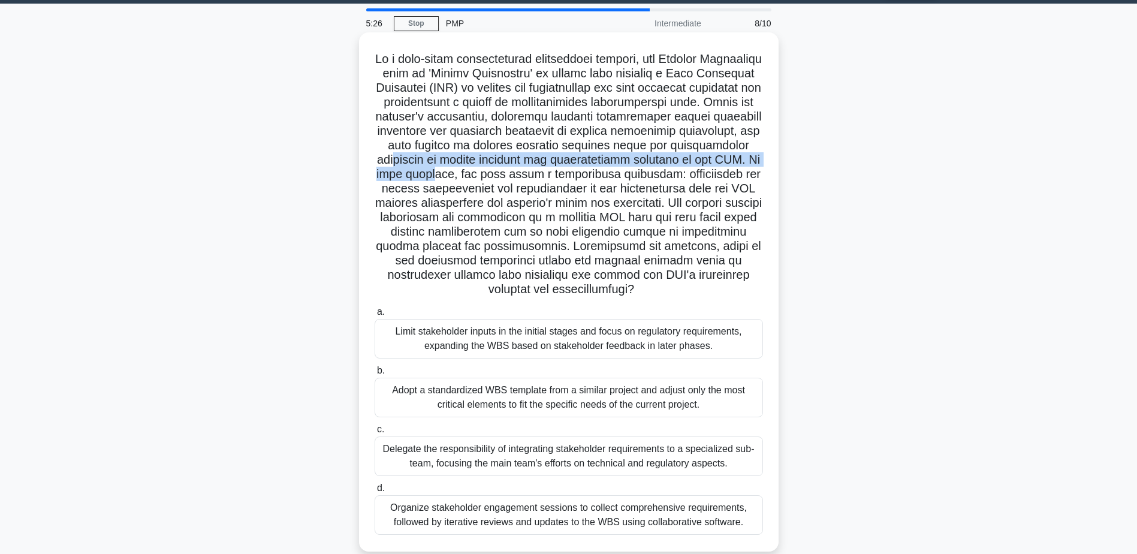
drag, startPoint x: 583, startPoint y: 166, endPoint x: 654, endPoint y: 173, distance: 71.7
click at [654, 173] on h5 ".spinner_0XTQ{transform-origin:center;animation:spinner_y6GP .75s linear infini…" at bounding box center [568, 175] width 391 height 246
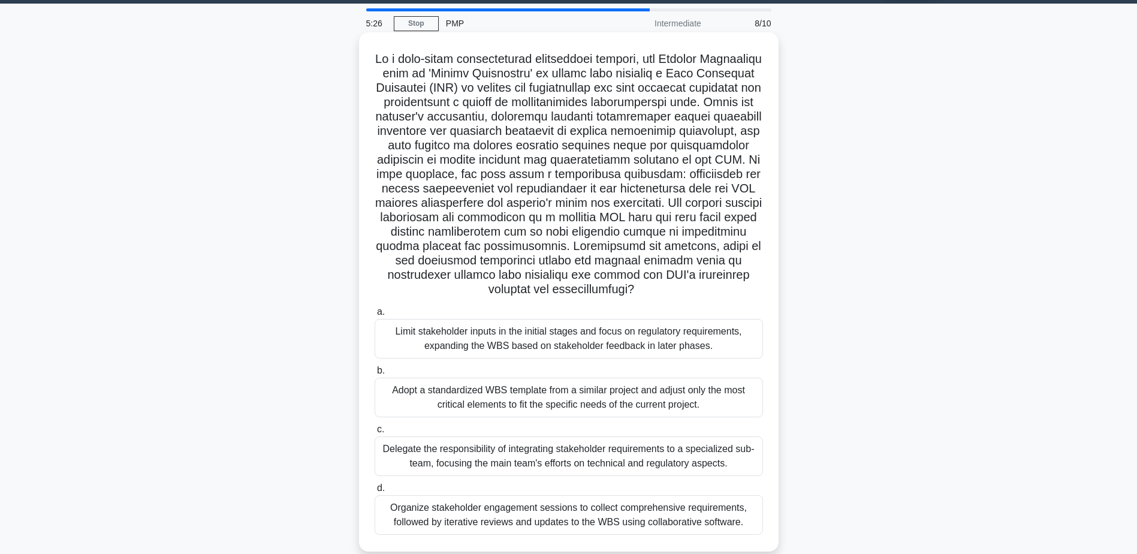
drag, startPoint x: 654, startPoint y: 173, endPoint x: 649, endPoint y: 215, distance: 42.3
click at [654, 216] on h5 ".spinner_0XTQ{transform-origin:center;animation:spinner_y6GP .75s linear infini…" at bounding box center [568, 175] width 391 height 246
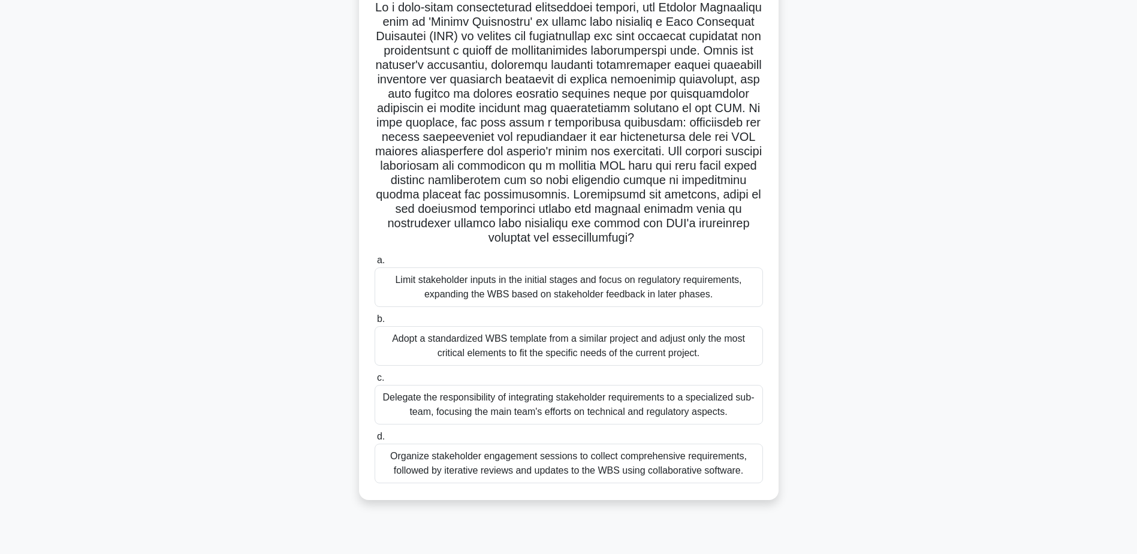
scroll to position [93, 0]
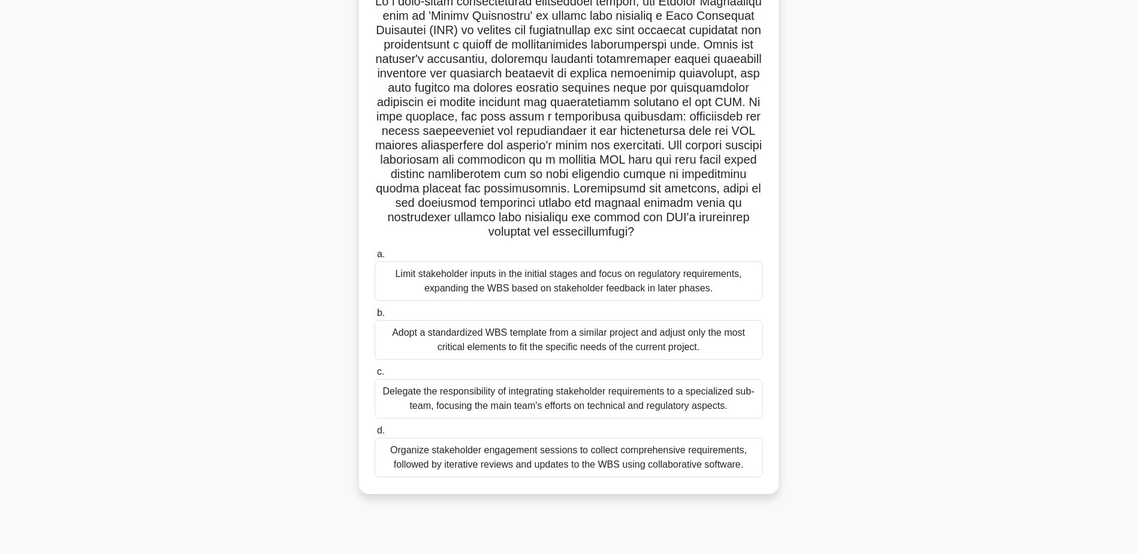
drag, startPoint x: 583, startPoint y: 74, endPoint x: 581, endPoint y: 96, distance: 22.2
drag, startPoint x: 568, startPoint y: 113, endPoint x: 662, endPoint y: 108, distance: 94.8
click at [662, 108] on h5 ".spinner_0XTQ{transform-origin:center;animation:spinner_y6GP .75s linear infini…" at bounding box center [568, 116] width 391 height 246
drag, startPoint x: 662, startPoint y: 108, endPoint x: 684, endPoint y: 189, distance: 83.9
click at [683, 197] on h5 ".spinner_0XTQ{transform-origin:center;animation:spinner_y6GP .75s linear infini…" at bounding box center [568, 116] width 391 height 246
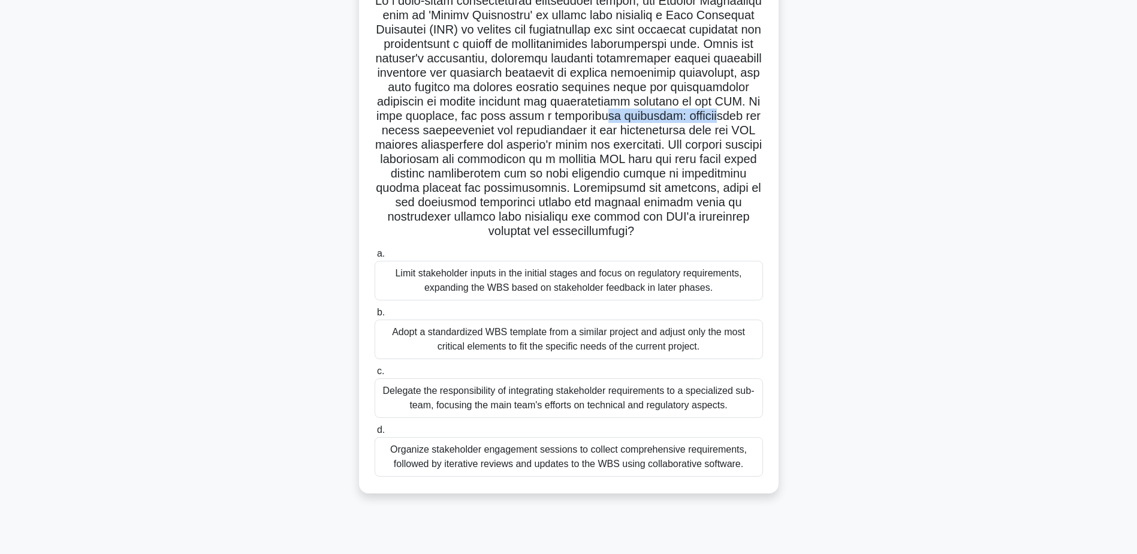
drag, startPoint x: 446, startPoint y: 135, endPoint x: 557, endPoint y: 131, distance: 111.0
click at [557, 131] on h5 ".spinner_0XTQ{transform-origin:center;animation:spinner_y6GP .75s linear infini…" at bounding box center [568, 116] width 391 height 246
drag, startPoint x: 557, startPoint y: 131, endPoint x: 584, endPoint y: 192, distance: 67.4
click at [584, 192] on h5 ".spinner_0XTQ{transform-origin:center;animation:spinner_y6GP .75s linear infini…" at bounding box center [568, 116] width 391 height 246
drag, startPoint x: 560, startPoint y: 229, endPoint x: 529, endPoint y: 221, distance: 32.1
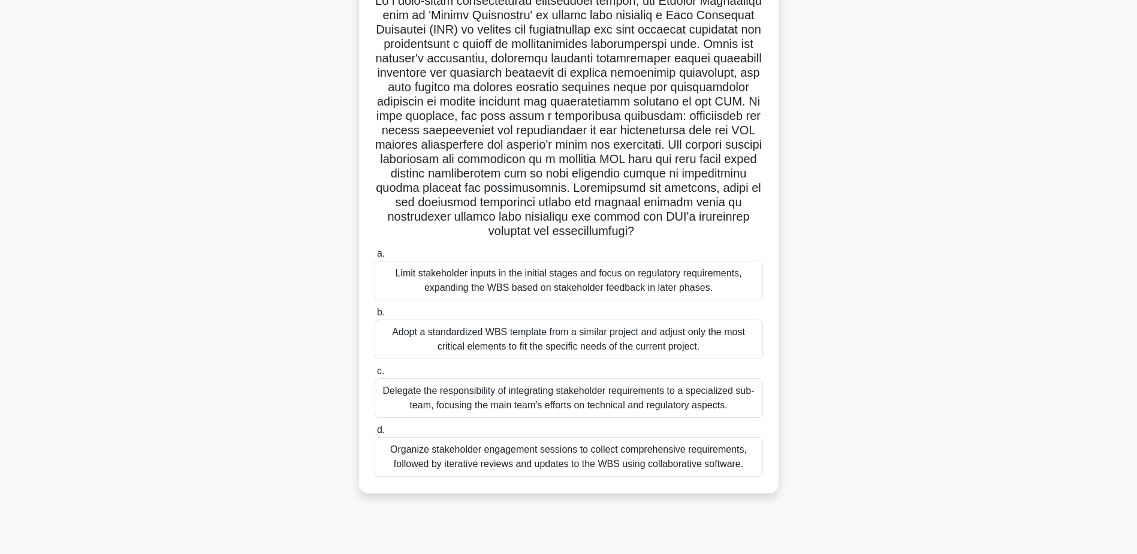
click at [529, 221] on h5 ".spinner_0XTQ{transform-origin:center;animation:spinner_y6GP .75s linear infini…" at bounding box center [568, 116] width 391 height 246
click at [530, 406] on div "Delegate the responsibility of integrating stakeholder requirements to a specia…" at bounding box center [569, 398] width 388 height 40
click at [375, 375] on input "c. Delegate the responsibility of integrating stakeholder requirements to a spe…" at bounding box center [375, 371] width 0 height 8
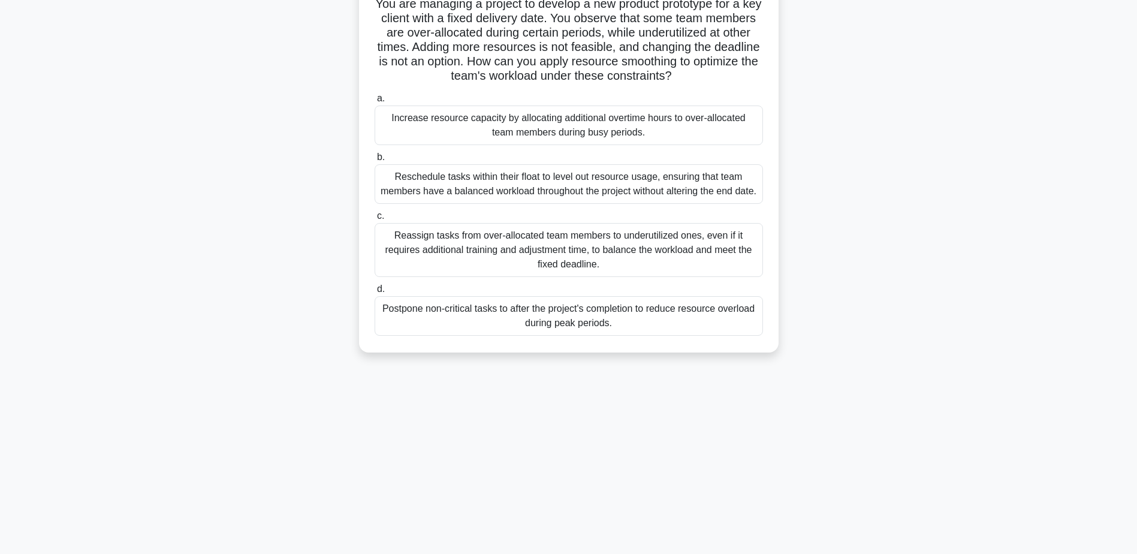
scroll to position [0, 0]
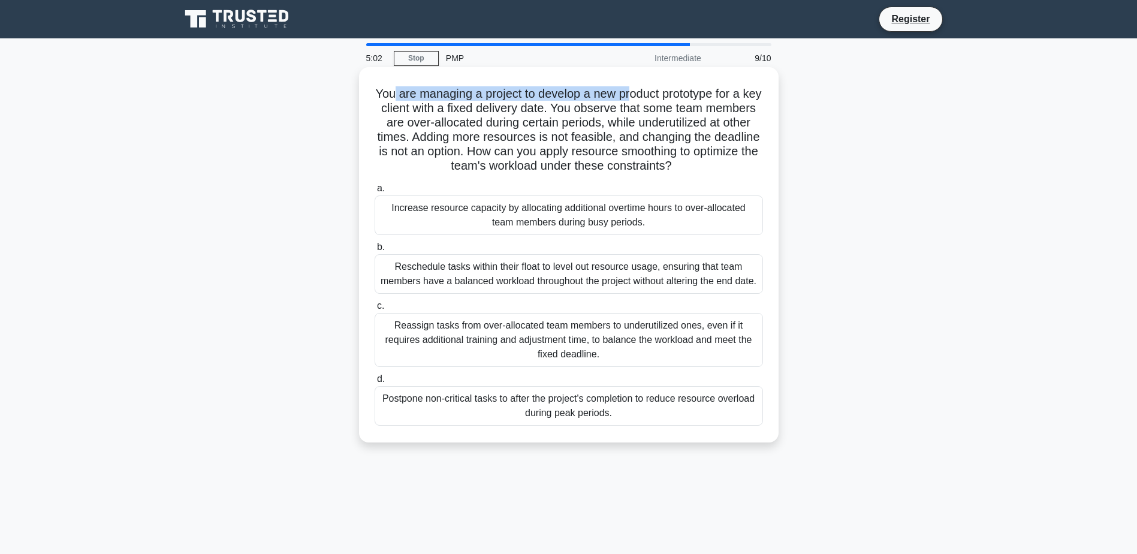
drag, startPoint x: 399, startPoint y: 92, endPoint x: 644, endPoint y: 99, distance: 245.2
click at [644, 99] on h5 "You are managing a project to develop a new product prototype for a key client …" at bounding box center [568, 130] width 391 height 88
drag, startPoint x: 644, startPoint y: 99, endPoint x: 615, endPoint y: 157, distance: 64.9
click at [615, 157] on h5 "You are managing a project to develop a new product prototype for a key client …" at bounding box center [568, 130] width 391 height 88
drag, startPoint x: 584, startPoint y: 165, endPoint x: 556, endPoint y: 114, distance: 59.0
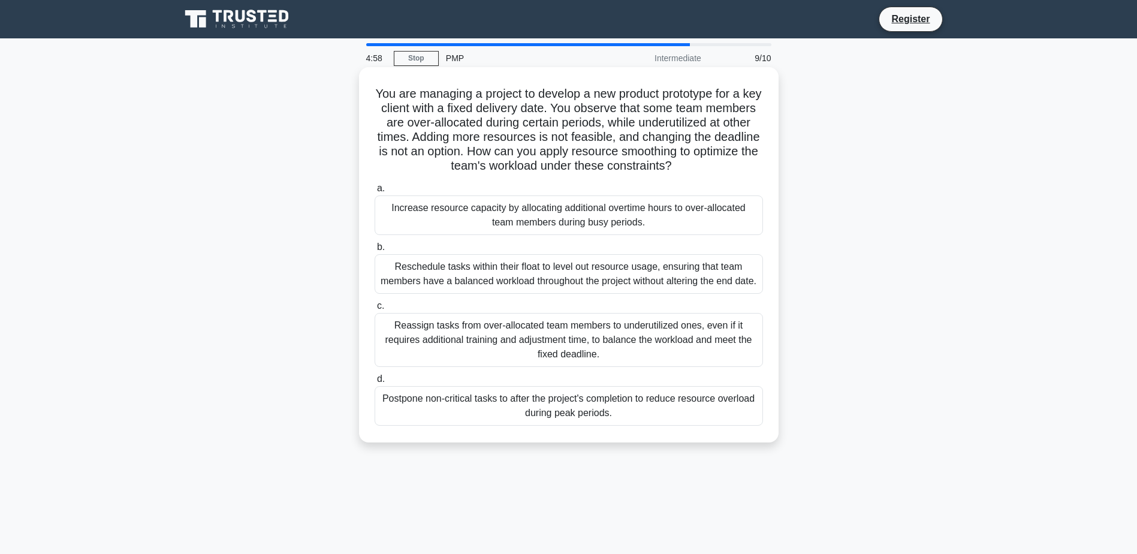
click at [555, 111] on h5 "You are managing a project to develop a new product prototype for a key client …" at bounding box center [568, 130] width 391 height 88
click at [697, 96] on h5 "You are managing a project to develop a new product prototype for a key client …" at bounding box center [568, 130] width 391 height 88
drag, startPoint x: 697, startPoint y: 96, endPoint x: 581, endPoint y: 126, distance: 119.6
click at [575, 134] on h5 "You are managing a project to develop a new product prototype for a key client …" at bounding box center [568, 130] width 391 height 88
drag, startPoint x: 439, startPoint y: 98, endPoint x: 536, endPoint y: 95, distance: 97.1
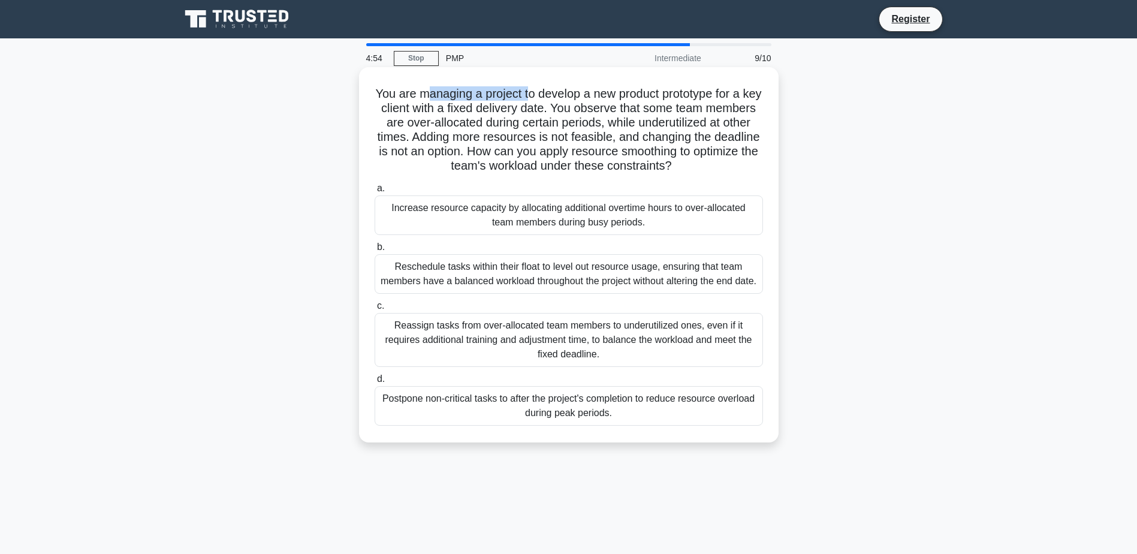
click at [536, 95] on h5 "You are managing a project to develop a new product prototype for a key client …" at bounding box center [568, 130] width 391 height 88
drag, startPoint x: 536, startPoint y: 95, endPoint x: 577, endPoint y: 134, distance: 56.4
click at [577, 134] on h5 "You are managing a project to develop a new product prototype for a key client …" at bounding box center [568, 130] width 391 height 88
drag, startPoint x: 590, startPoint y: 102, endPoint x: 679, endPoint y: 98, distance: 89.4
click at [679, 98] on h5 "You are managing a project to develop a new product prototype for a key client …" at bounding box center [568, 130] width 391 height 88
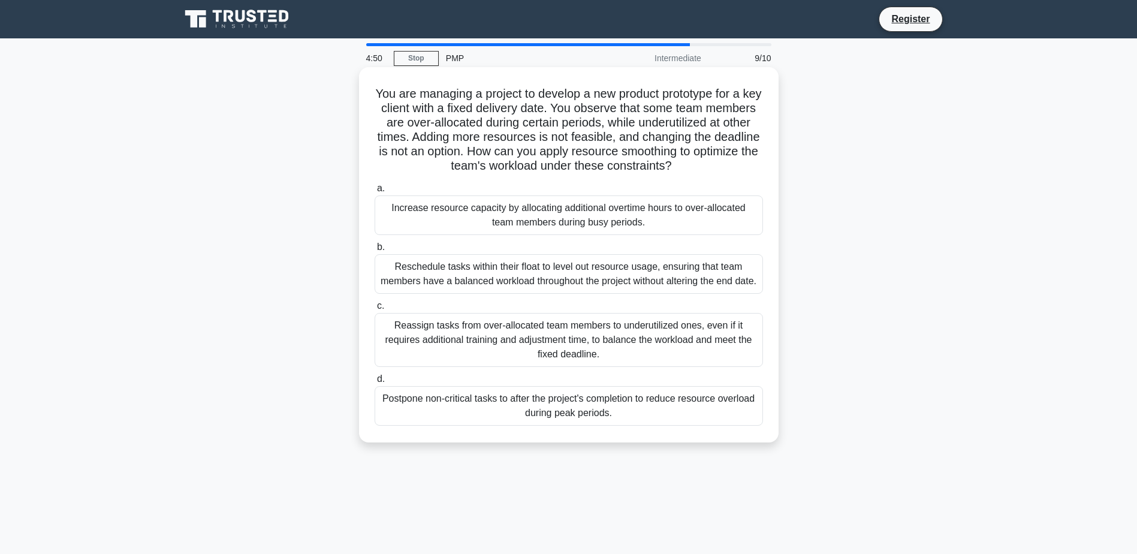
drag, startPoint x: 679, startPoint y: 98, endPoint x: 623, endPoint y: 150, distance: 76.7
click at [653, 138] on h5 "You are managing a project to develop a new product prototype for a key client …" at bounding box center [568, 130] width 391 height 88
drag, startPoint x: 447, startPoint y: 136, endPoint x: 639, endPoint y: 140, distance: 192.4
click at [639, 140] on h5 "You are managing a project to develop a new product prototype for a key client …" at bounding box center [568, 130] width 391 height 88
drag, startPoint x: 639, startPoint y: 140, endPoint x: 602, endPoint y: 171, distance: 48.5
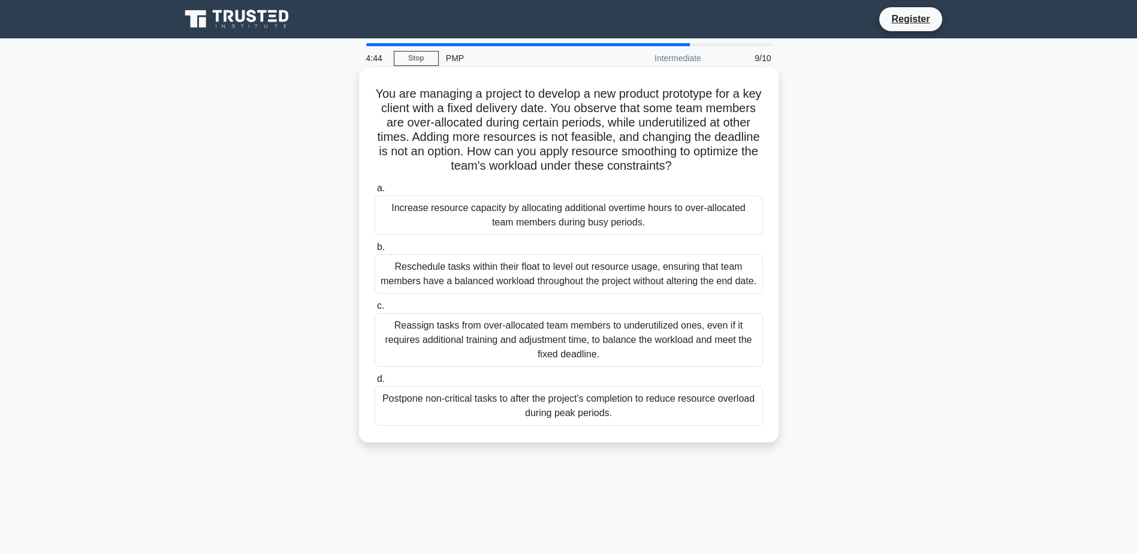
click at [612, 166] on h5 "You are managing a project to develop a new product prototype for a key client …" at bounding box center [568, 130] width 391 height 88
click at [536, 290] on div "Reschedule tasks within their float to level out resource usage, ensuring that …" at bounding box center [569, 274] width 388 height 40
click at [375, 251] on input "b. Reschedule tasks within their float to level out resource usage, ensuring th…" at bounding box center [375, 247] width 0 height 8
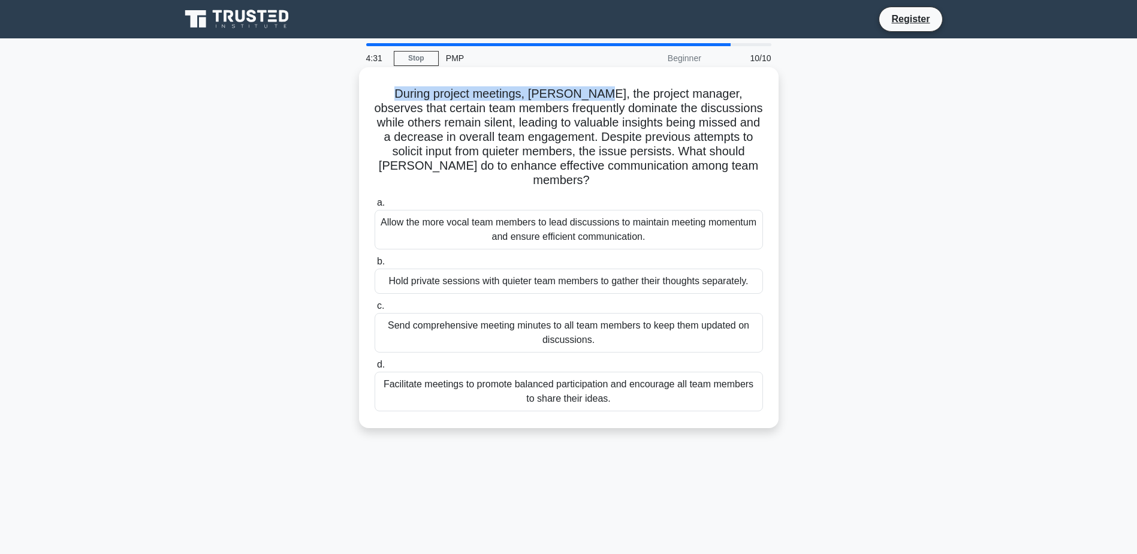
drag, startPoint x: 384, startPoint y: 92, endPoint x: 586, endPoint y: 101, distance: 202.2
click at [586, 101] on h5 "During project meetings, Alex, the project manager, observes that certain team …" at bounding box center [568, 137] width 391 height 102
drag, startPoint x: 586, startPoint y: 101, endPoint x: 544, endPoint y: 132, distance: 52.6
click at [544, 132] on h5 "During project meetings, Alex, the project manager, observes that certain team …" at bounding box center [568, 137] width 391 height 102
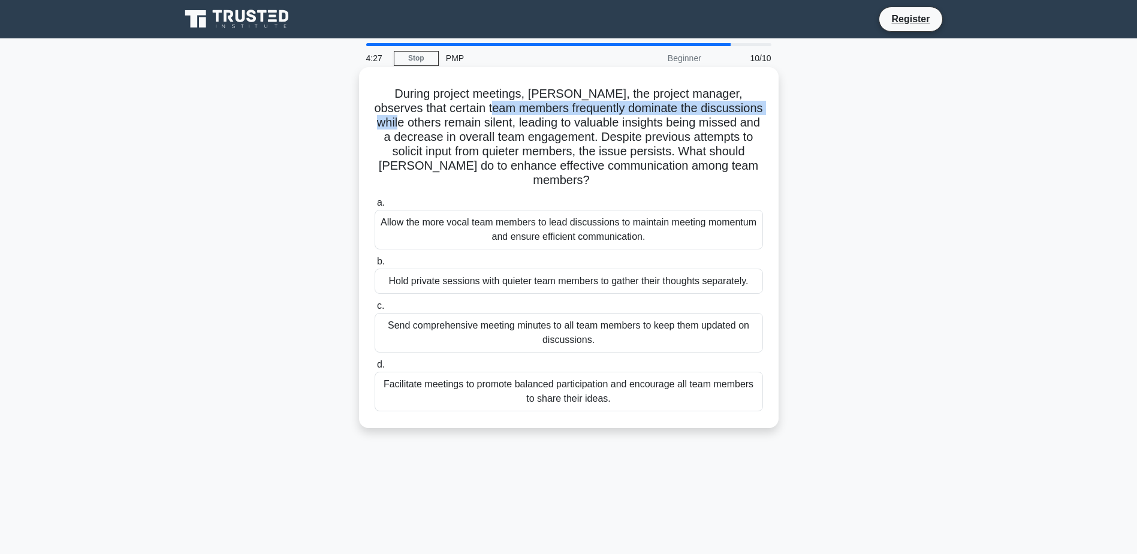
drag, startPoint x: 420, startPoint y: 117, endPoint x: 503, endPoint y: 115, distance: 83.9
click at [503, 115] on h5 "During project meetings, Alex, the project manager, observes that certain team …" at bounding box center [568, 137] width 391 height 102
drag, startPoint x: 503, startPoint y: 115, endPoint x: 482, endPoint y: 140, distance: 33.2
click at [482, 140] on h5 "During project meetings, Alex, the project manager, observes that certain team …" at bounding box center [568, 137] width 391 height 102
click at [494, 384] on div "Facilitate meetings to promote balanced participation and encourage all team me…" at bounding box center [569, 392] width 388 height 40
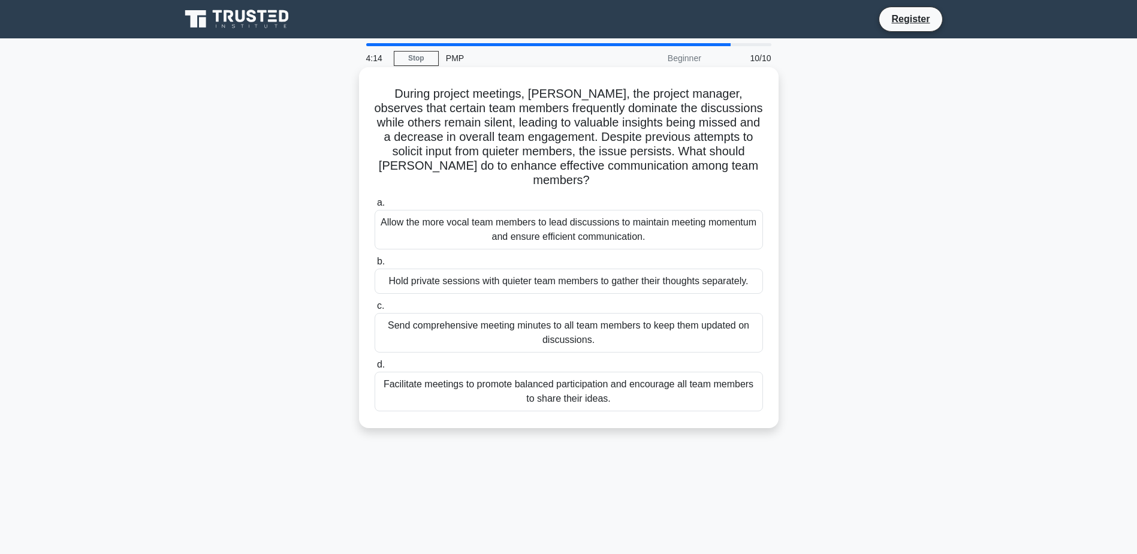
click at [375, 369] on input "d. Facilitate meetings to promote balanced participation and encourage all team…" at bounding box center [375, 365] width 0 height 8
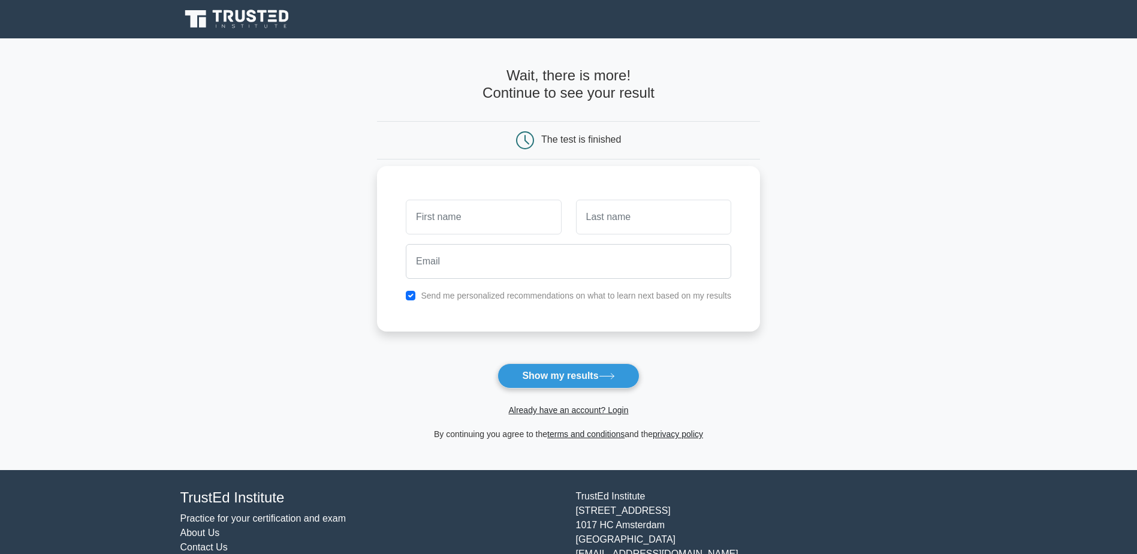
click at [477, 232] on input "text" at bounding box center [483, 217] width 155 height 35
type input "pratish"
type input "Shetty"
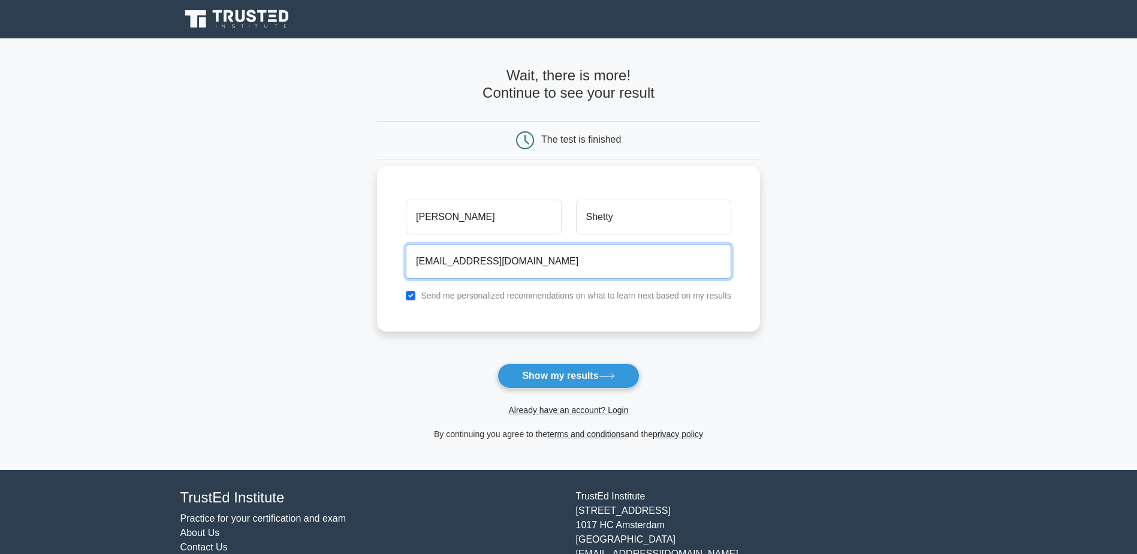
type input "pratish0007@yahoo.com"
click at [476, 288] on div "pratish Shetty pratish0007@yahoo.com Send me personalized recommendations on wh…" at bounding box center [568, 248] width 383 height 165
click at [470, 298] on label "Send me personalized recommendations on what to learn next based on my results" at bounding box center [576, 296] width 310 height 10
click at [415, 295] on input "checkbox" at bounding box center [411, 296] width 10 height 10
checkbox input "false"
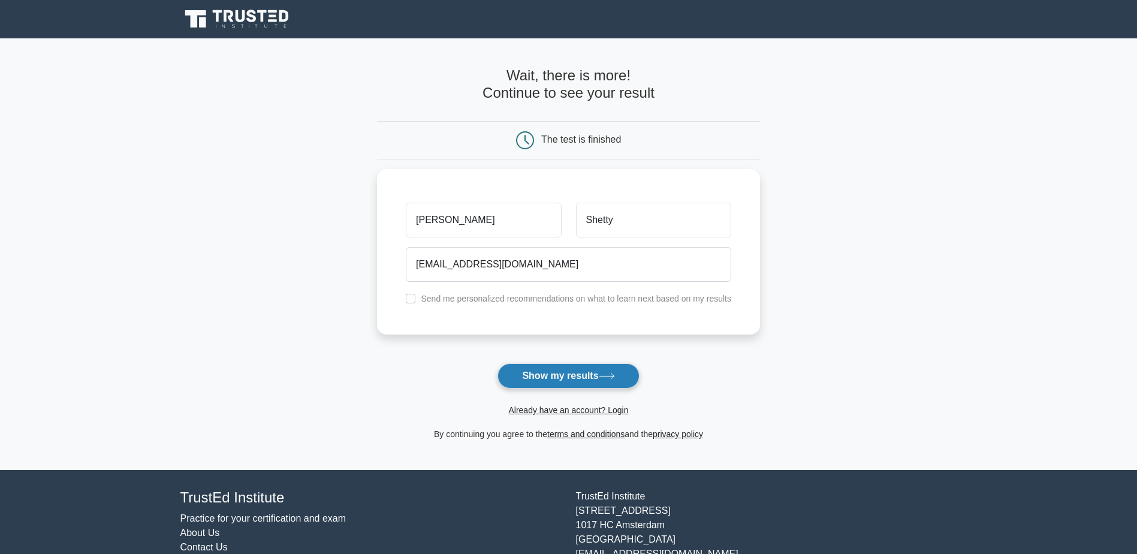
click at [589, 384] on button "Show my results" at bounding box center [567, 375] width 141 height 25
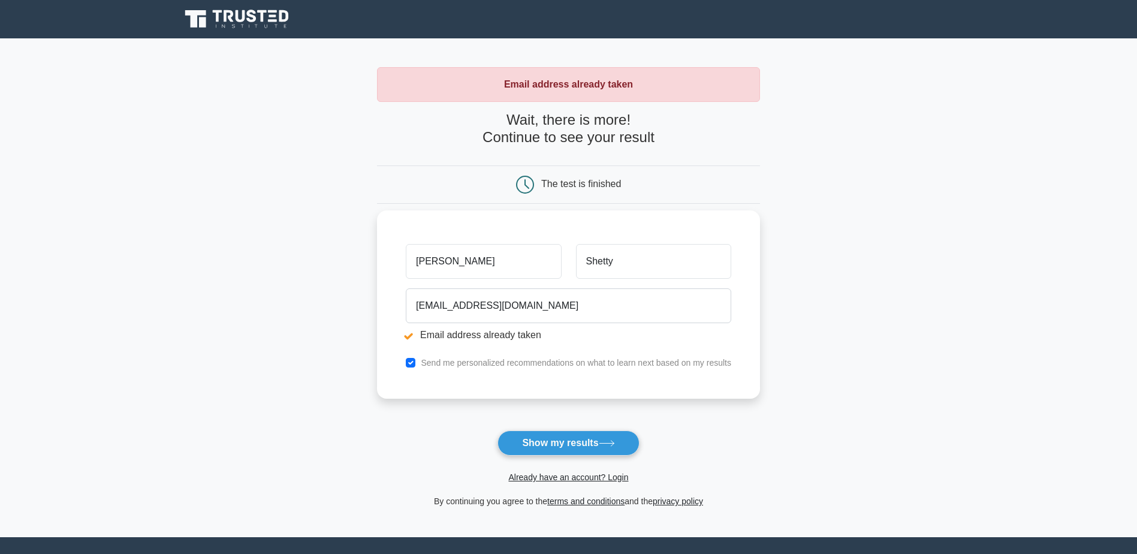
drag, startPoint x: 453, startPoint y: 266, endPoint x: 379, endPoint y: 262, distance: 74.4
click at [380, 262] on div "pratish Shetty pratish0007@yahoo.com Email address already taken Send me person…" at bounding box center [568, 304] width 383 height 188
type input "pratish"
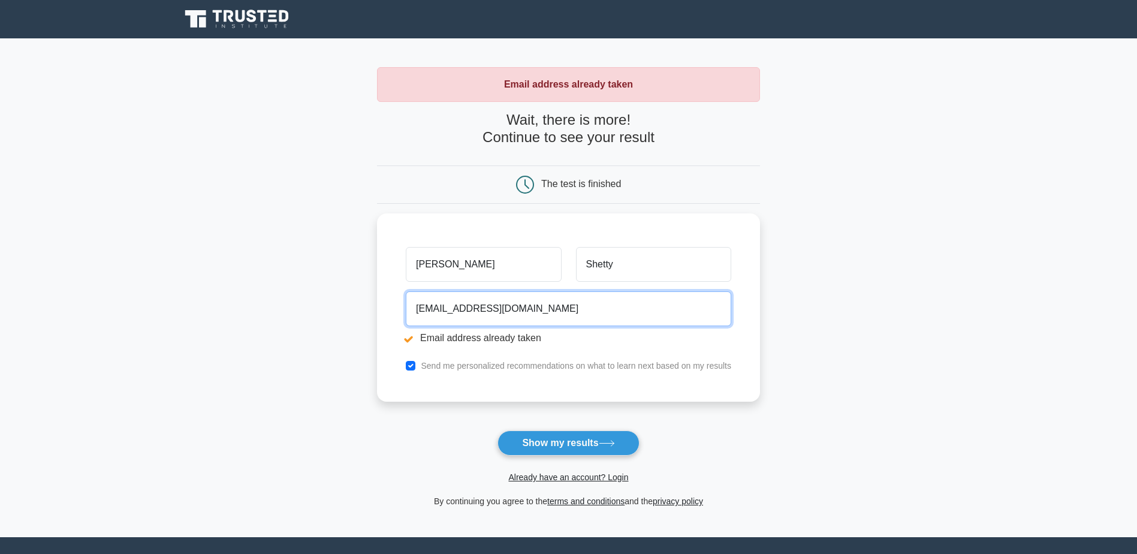
drag, startPoint x: 602, startPoint y: 316, endPoint x: 254, endPoint y: 321, distance: 348.8
click at [272, 321] on main "Email address already taken Wait, there is more! Continue to see your result Th…" at bounding box center [568, 287] width 1137 height 499
type input "007.pratish@gmail.com"
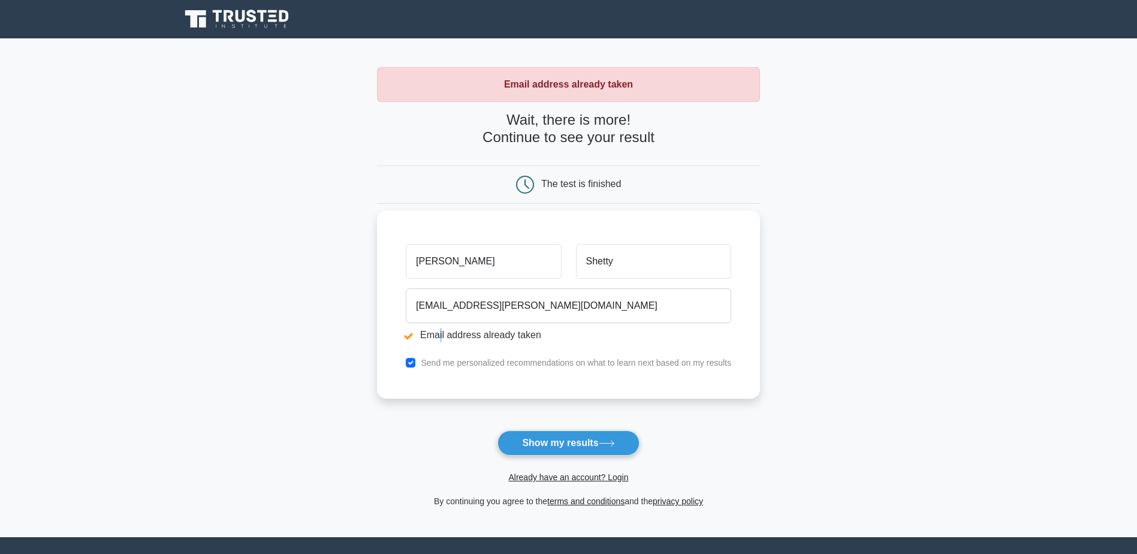
click at [441, 341] on li "Email address already taken" at bounding box center [568, 335] width 325 height 14
click at [420, 338] on li "Email address already taken" at bounding box center [568, 335] width 325 height 14
click at [420, 332] on li "Email address already taken" at bounding box center [568, 335] width 325 height 14
click at [415, 363] on input "checkbox" at bounding box center [411, 363] width 10 height 10
checkbox input "false"
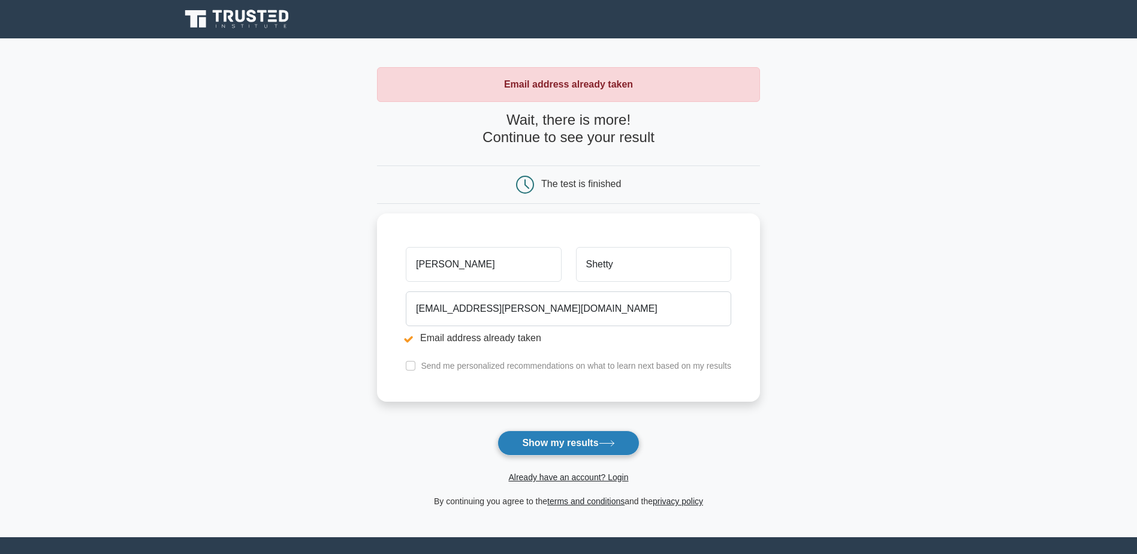
click at [565, 447] on button "Show my results" at bounding box center [567, 442] width 141 height 25
drag, startPoint x: 492, startPoint y: 261, endPoint x: 370, endPoint y: 273, distance: 122.9
click at [370, 273] on main "Email address already taken Wait, there is more! Continue to see your result Th…" at bounding box center [568, 287] width 1137 height 499
type input "[PERSON_NAME]"
click at [583, 443] on button "Show my results" at bounding box center [567, 442] width 141 height 25
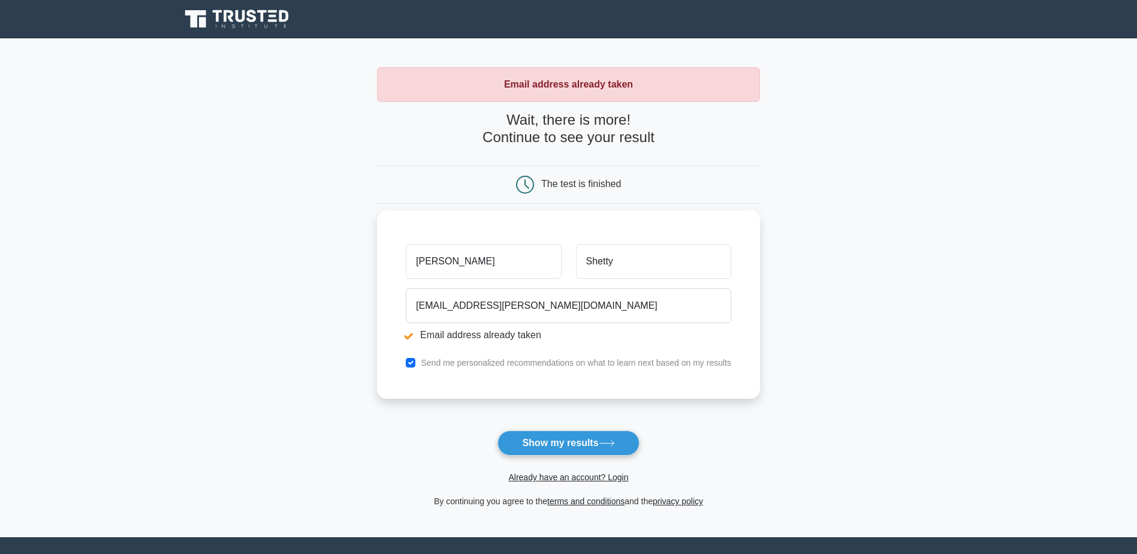
click at [478, 366] on label "Send me personalized recommendations on what to learn next based on my results" at bounding box center [576, 363] width 310 height 10
click at [583, 478] on link "Already have an account? Login" at bounding box center [568, 477] width 120 height 10
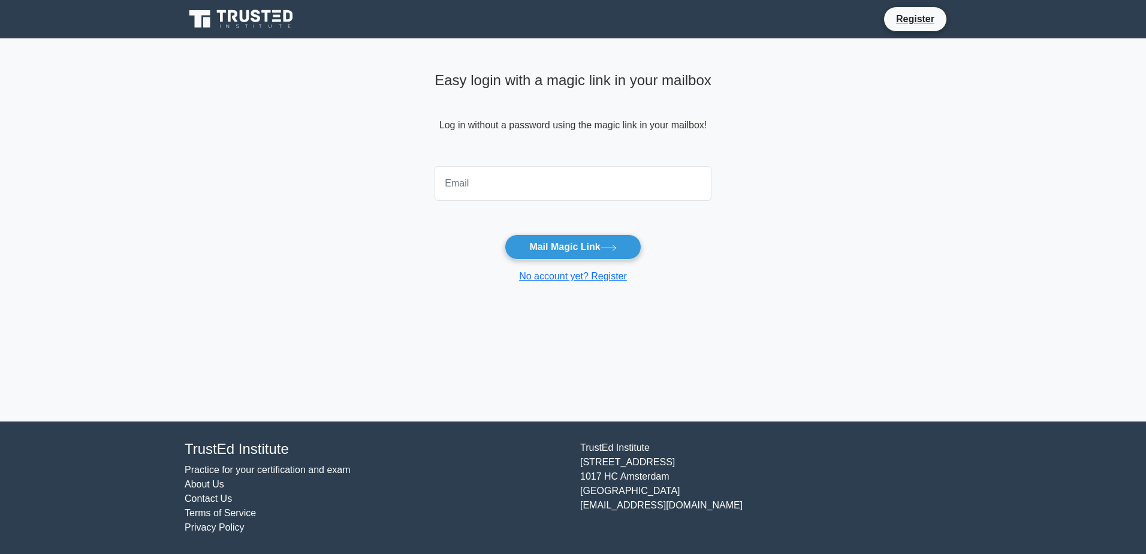
click at [466, 177] on input "email" at bounding box center [573, 183] width 277 height 35
type input "[EMAIL_ADDRESS][DOMAIN_NAME]"
click at [505, 234] on button "Mail Magic Link" at bounding box center [573, 246] width 136 height 25
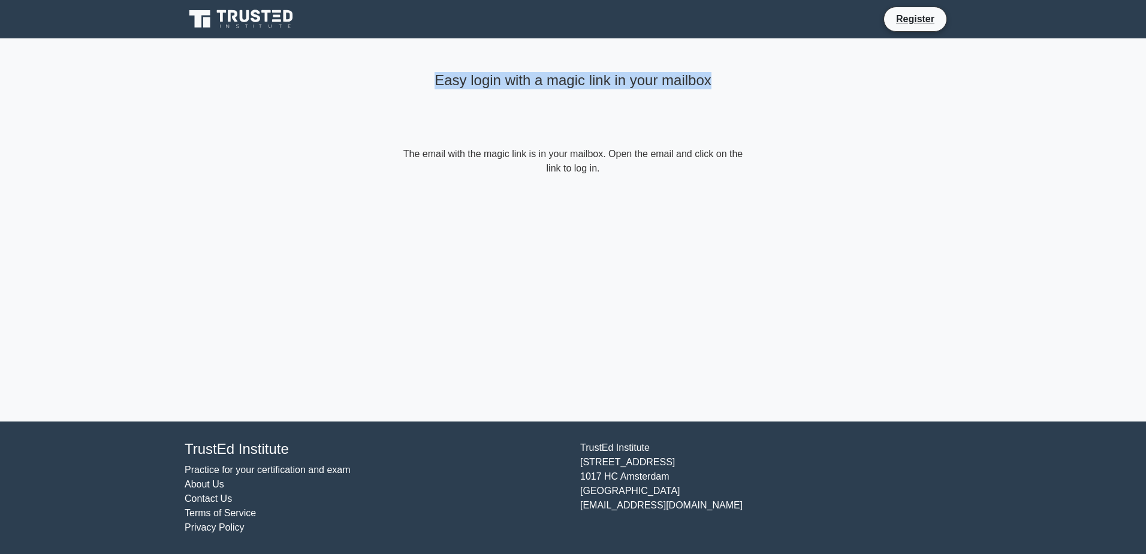
drag, startPoint x: 401, startPoint y: 84, endPoint x: 716, endPoint y: 100, distance: 315.7
click at [716, 100] on div "Easy login with a magic link in your mailbox" at bounding box center [572, 107] width 345 height 80
drag, startPoint x: 716, startPoint y: 100, endPoint x: 893, endPoint y: 242, distance: 226.4
click at [893, 242] on main "Easy login with a magic link in your mailbox The email with the magic link is i…" at bounding box center [573, 229] width 1146 height 383
drag, startPoint x: 318, startPoint y: 164, endPoint x: 642, endPoint y: 173, distance: 324.4
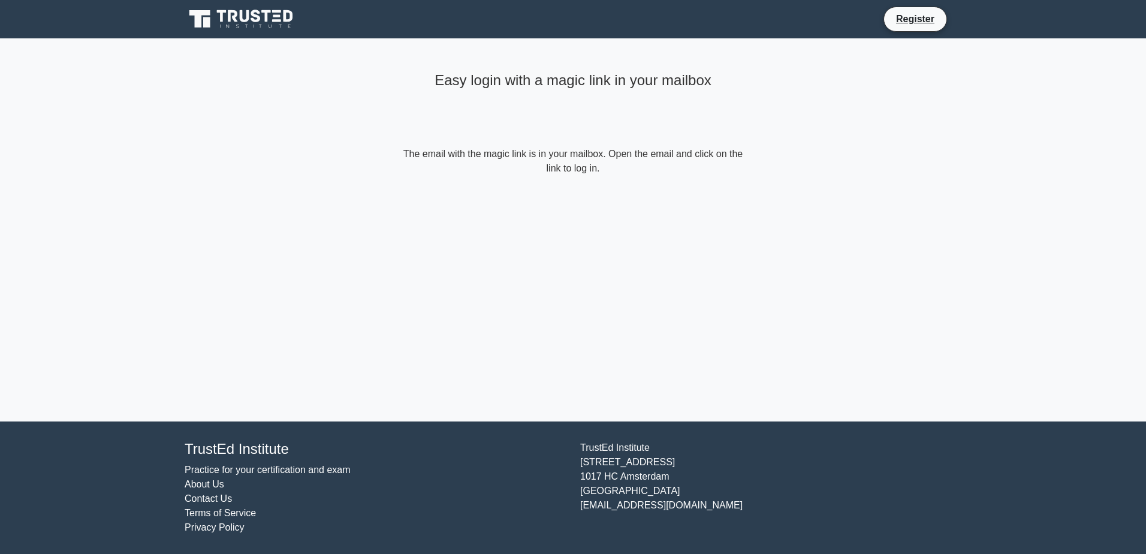
click at [642, 173] on main "Easy login with a magic link in your mailbox The email with the magic link is i…" at bounding box center [573, 229] width 1146 height 383
